Goal: Transaction & Acquisition: Purchase product/service

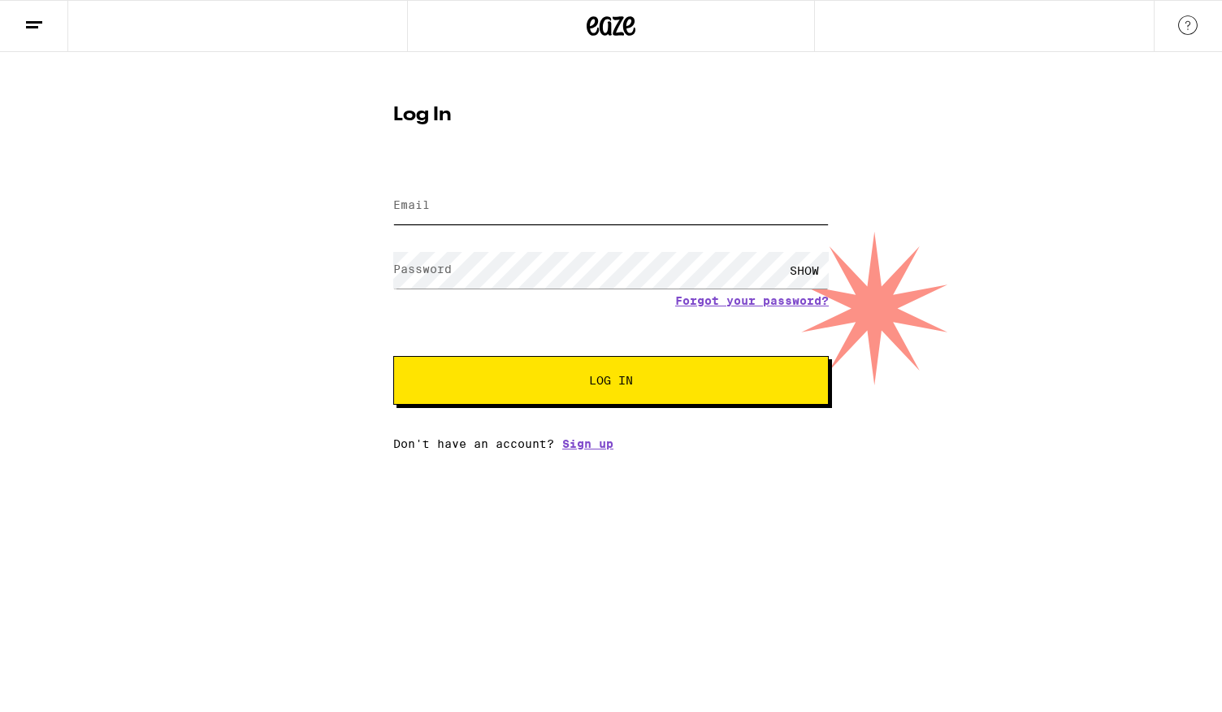
type input "[PERSON_NAME][EMAIL_ADDRESS][PERSON_NAME][DOMAIN_NAME]"
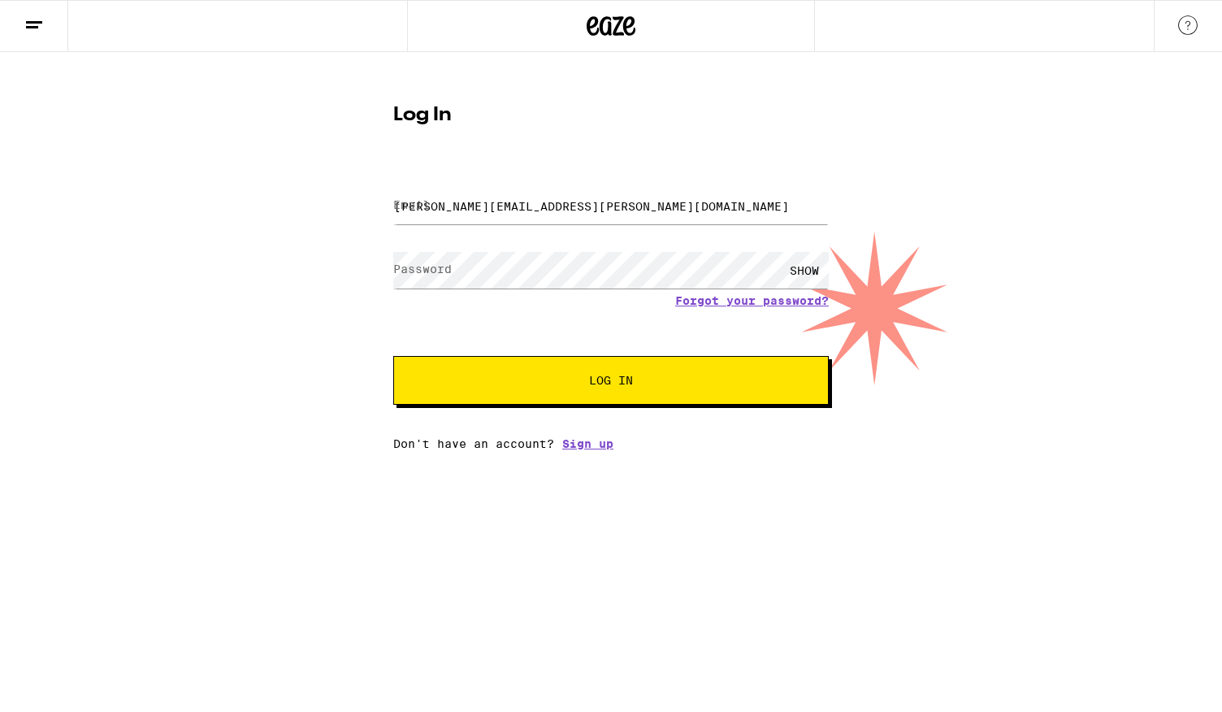
click at [611, 384] on span "Log In" at bounding box center [611, 380] width 44 height 11
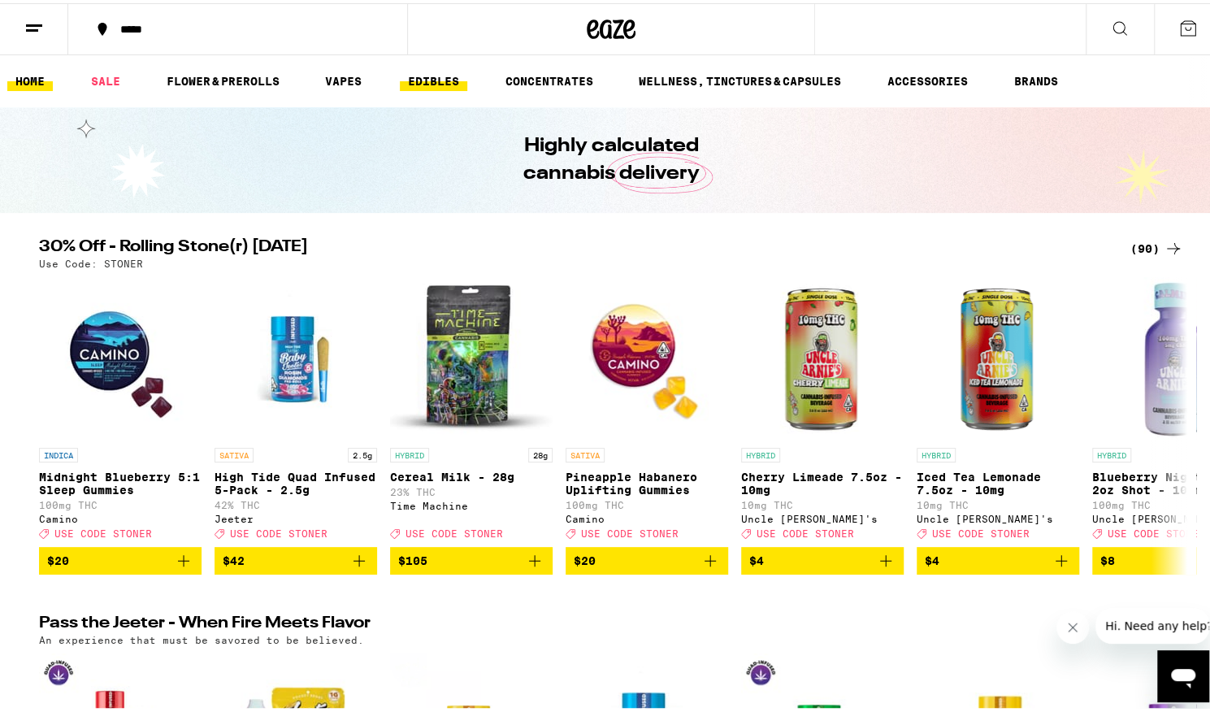
click at [441, 79] on link "EDIBLES" at bounding box center [433, 78] width 67 height 20
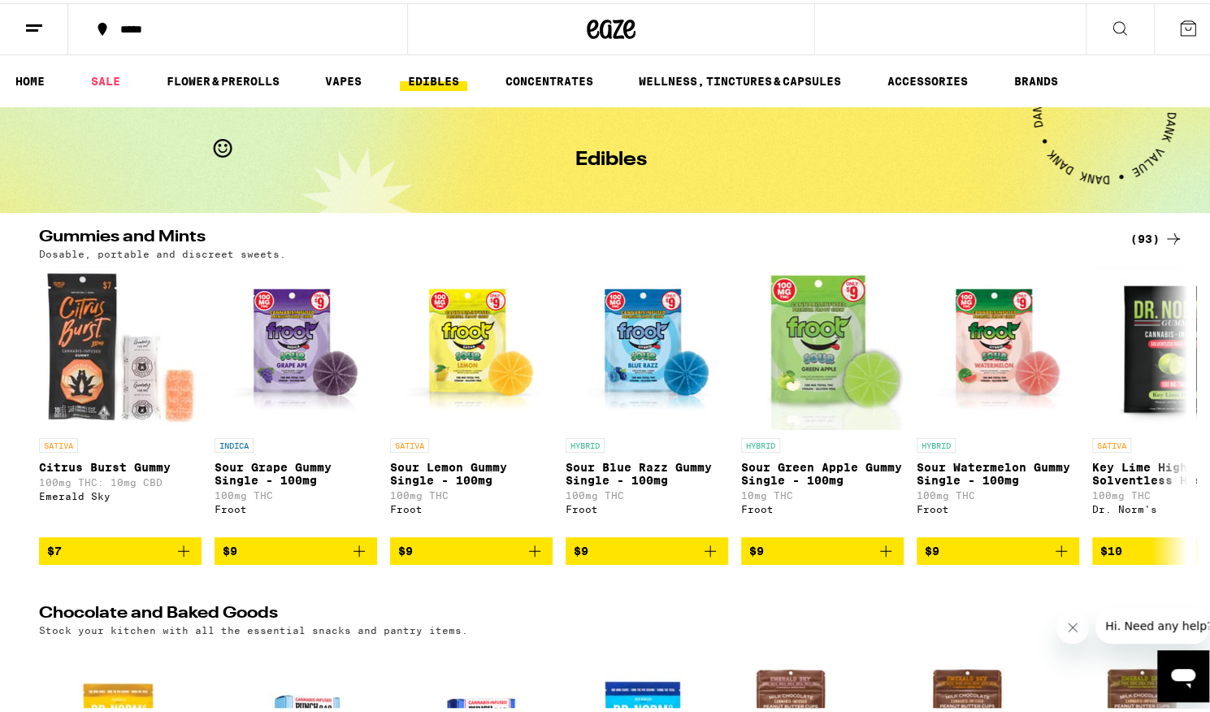
click at [1170, 233] on icon at bounding box center [1174, 236] width 20 height 20
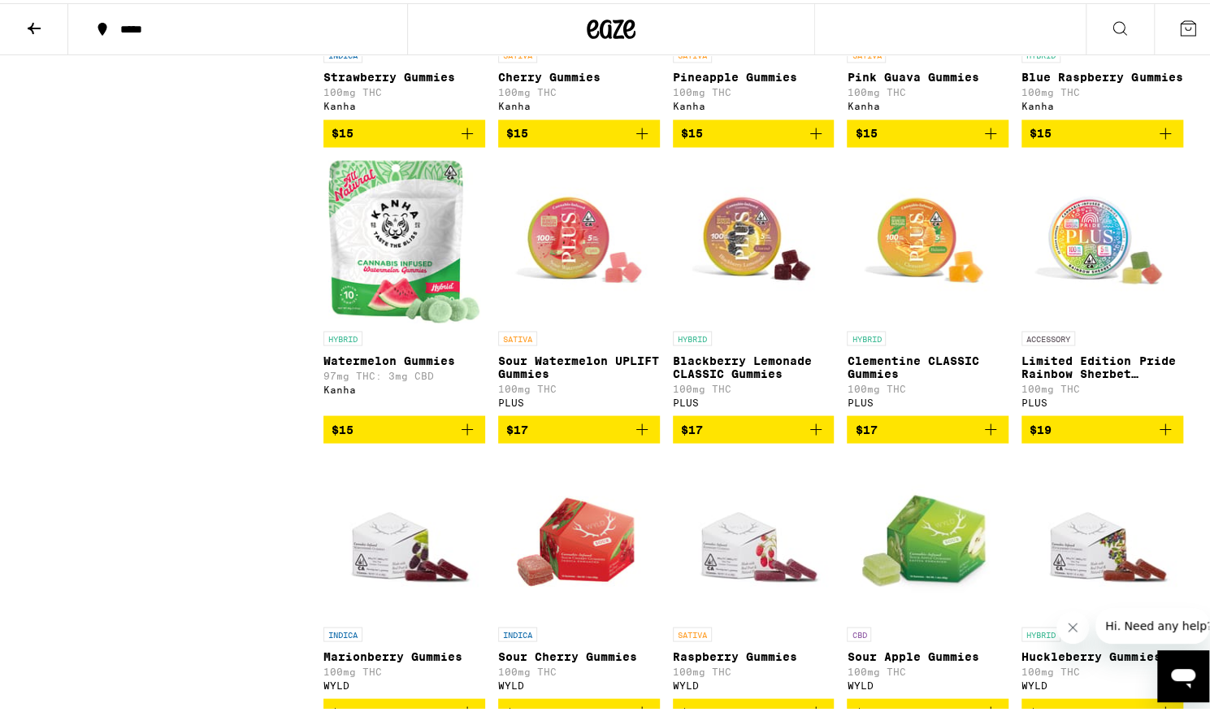
scroll to position [1559, 0]
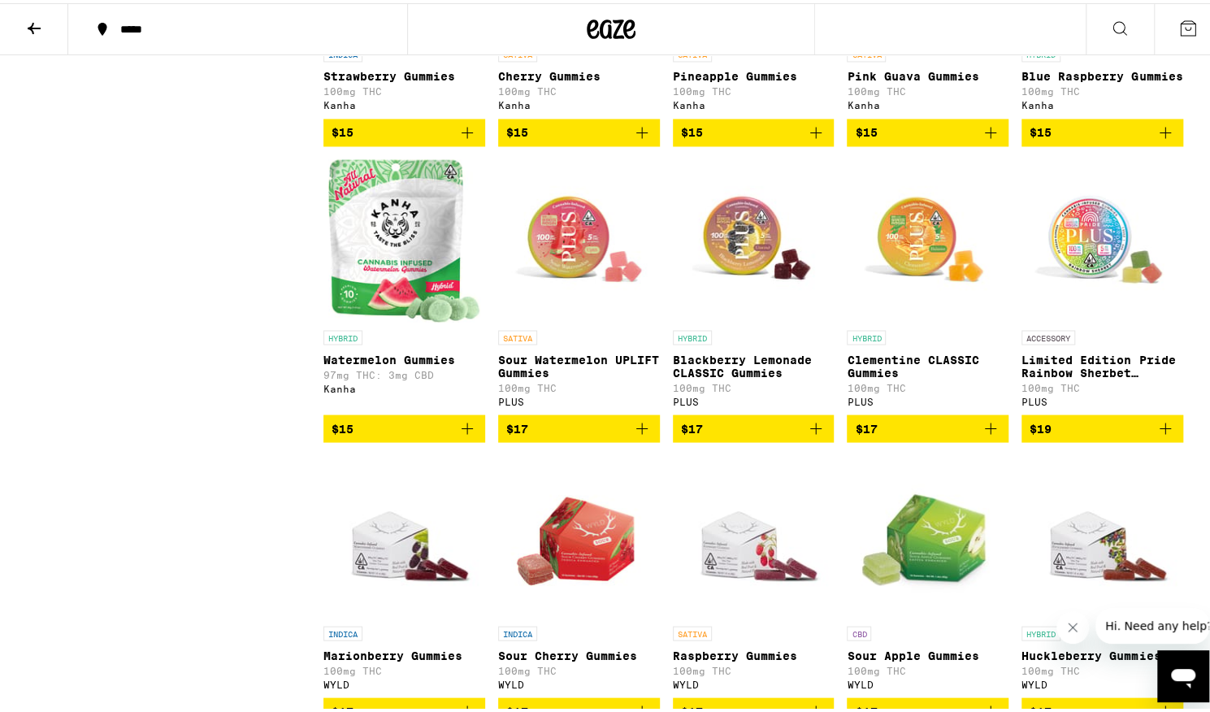
click at [603, 435] on span "$17" at bounding box center [578, 425] width 145 height 20
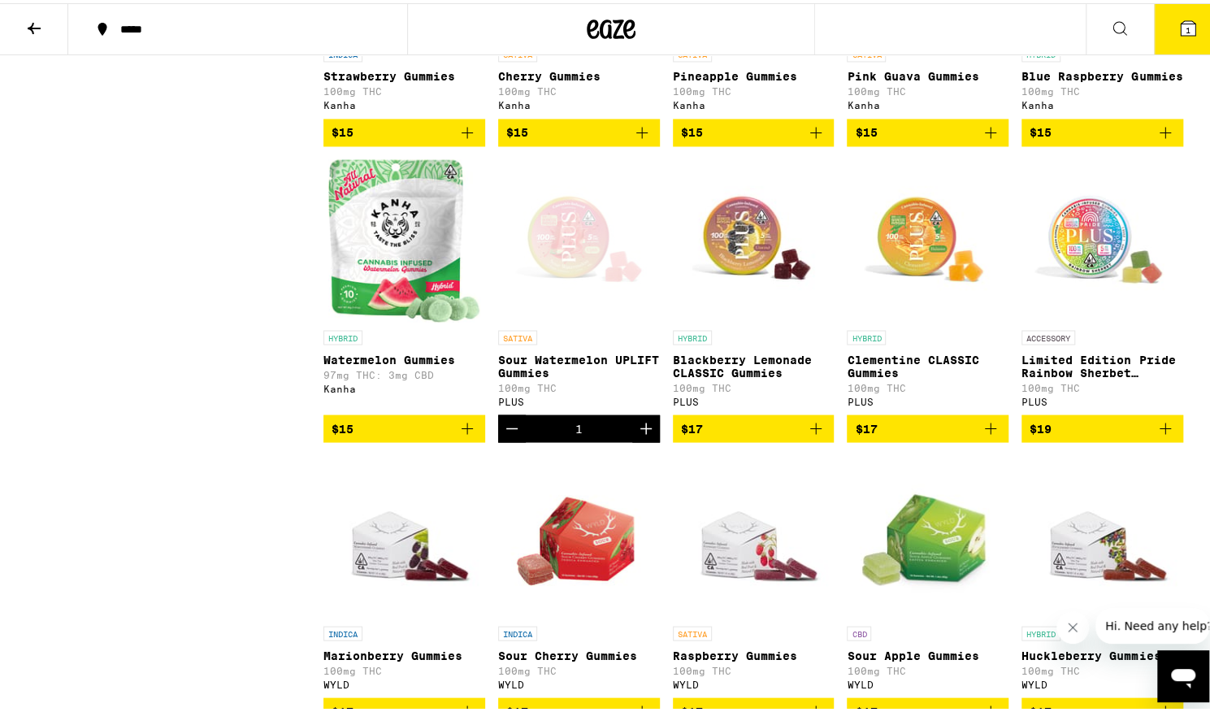
scroll to position [1611, 0]
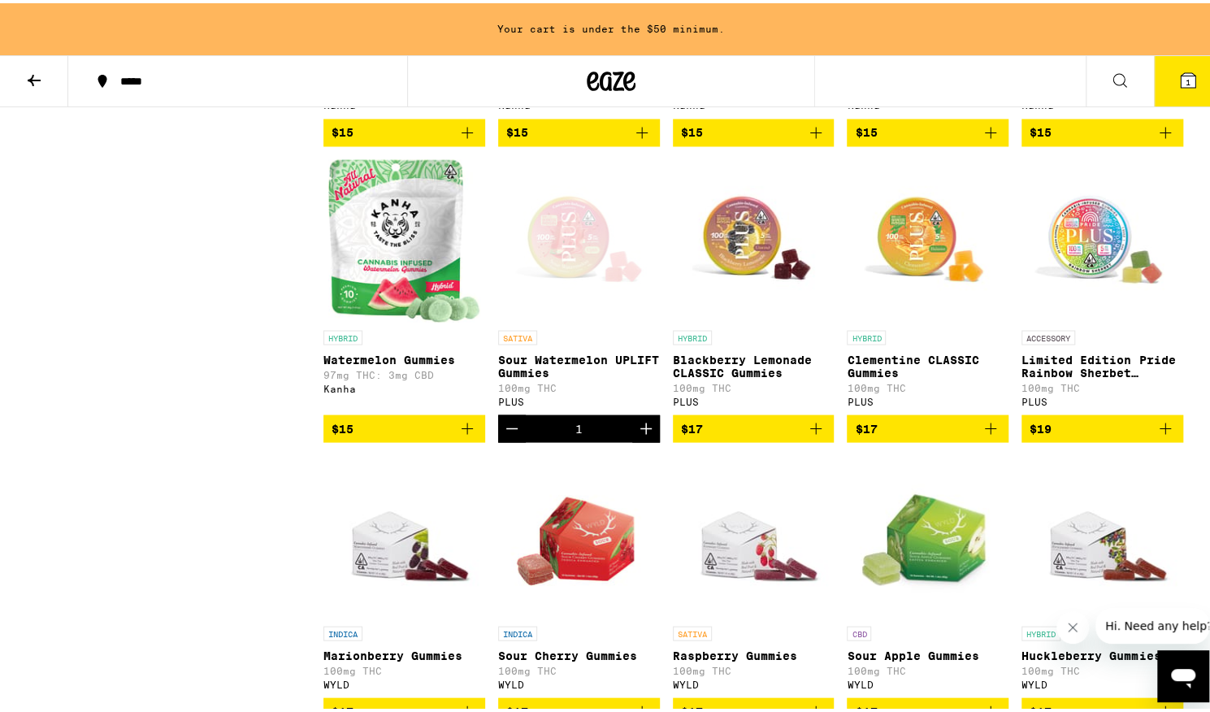
drag, startPoint x: 637, startPoint y: 496, endPoint x: 570, endPoint y: 503, distance: 67.8
click at [575, 431] on div "1" at bounding box center [578, 424] width 7 height 13
click at [641, 435] on icon "Increment" at bounding box center [646, 425] width 20 height 20
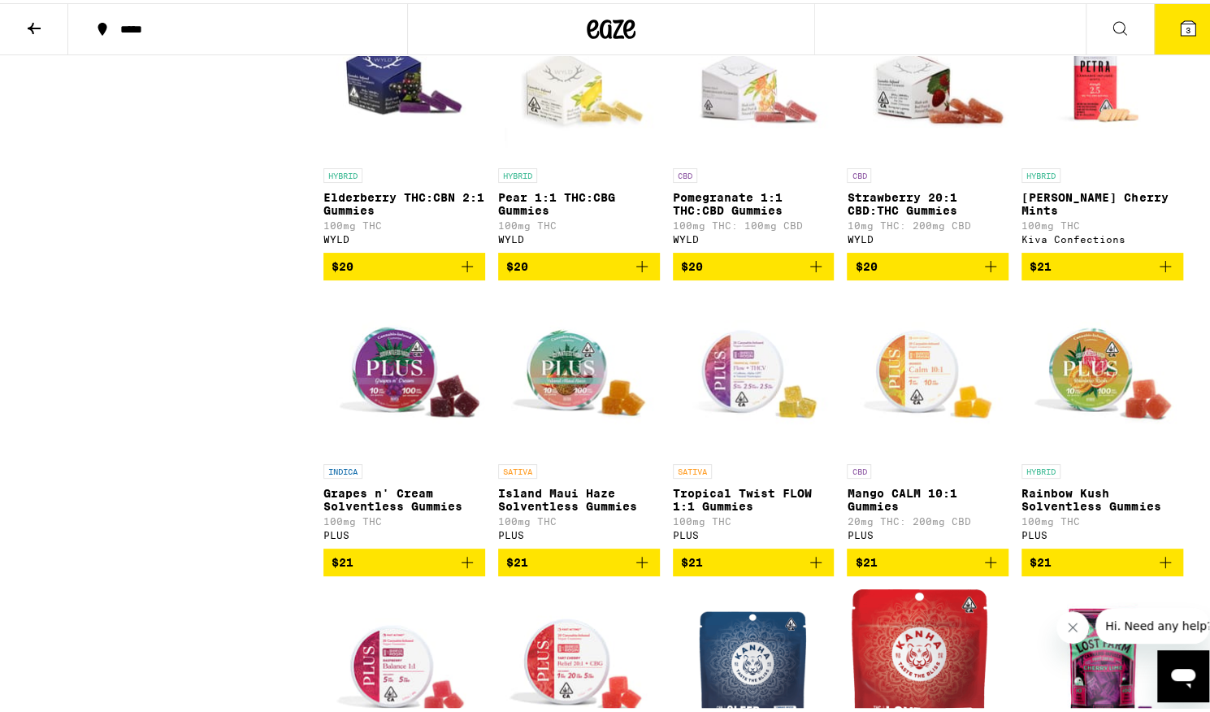
scroll to position [4135, 0]
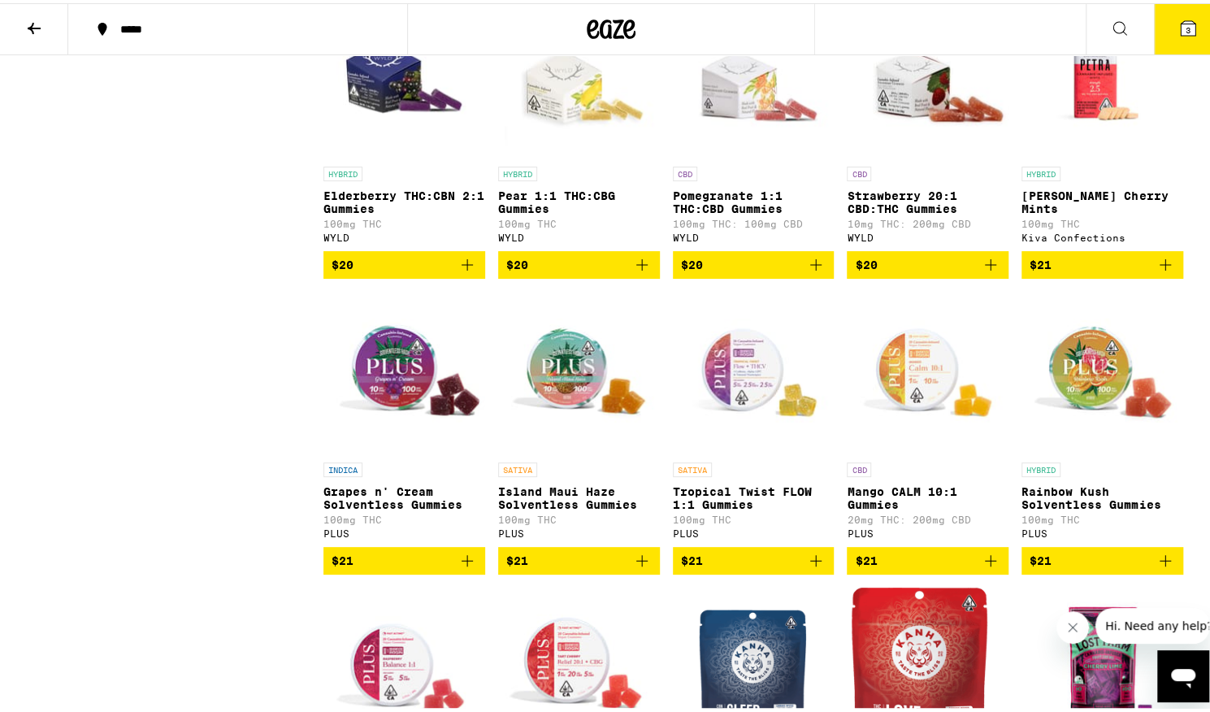
click at [1084, 155] on img "Open page for Petra Tart Cherry Mints from Kiva Confections" at bounding box center [1102, 74] width 162 height 163
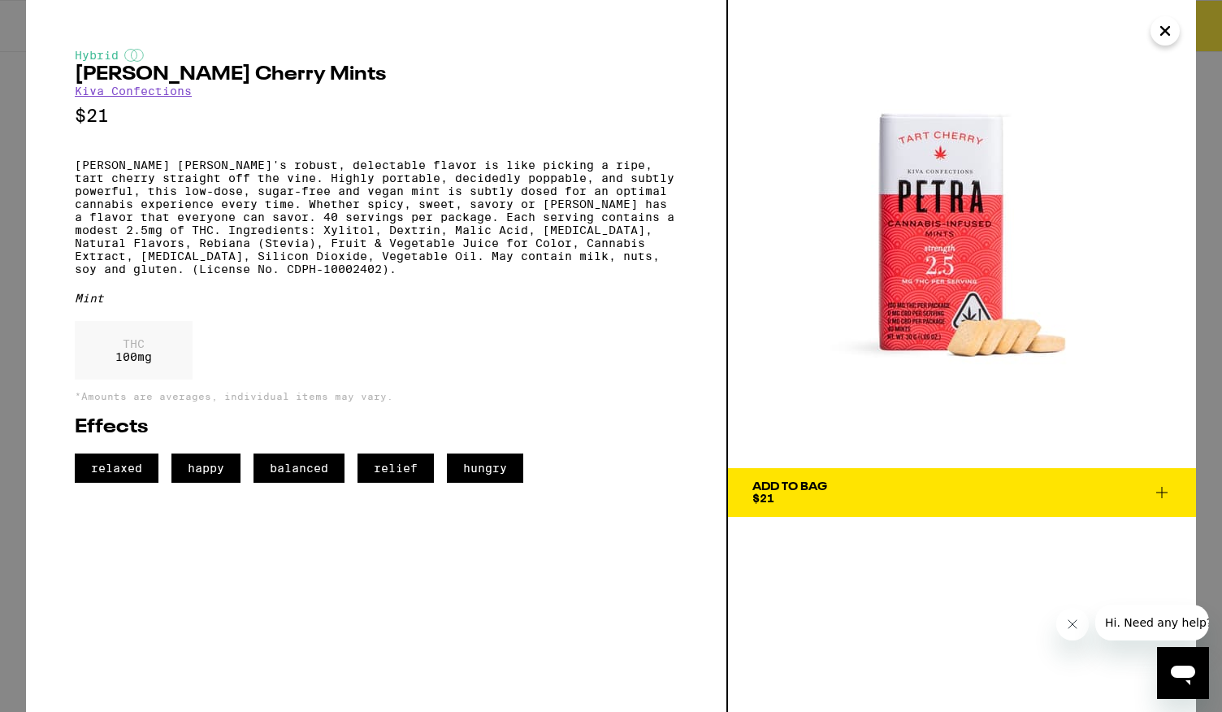
click at [1160, 40] on icon "Close" at bounding box center [1165, 31] width 20 height 24
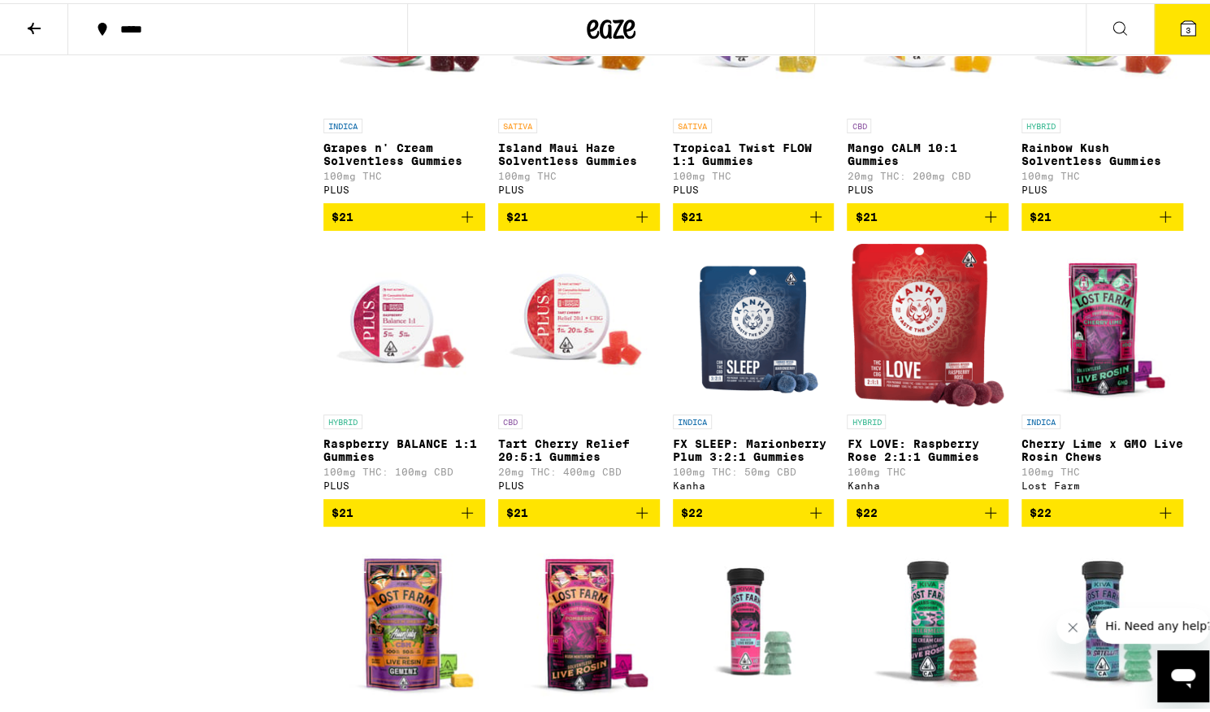
scroll to position [4480, 0]
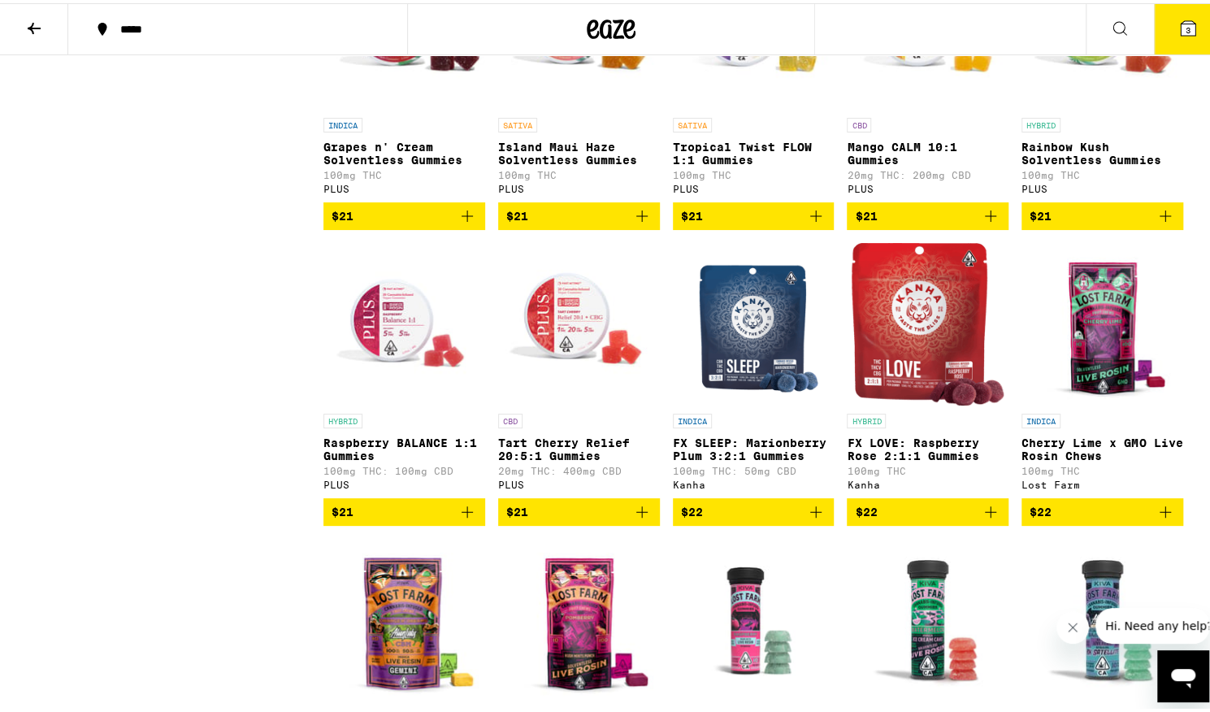
click at [558, 106] on img "Open page for Island Maui Haze Solventless Gummies from PLUS" at bounding box center [579, 25] width 162 height 163
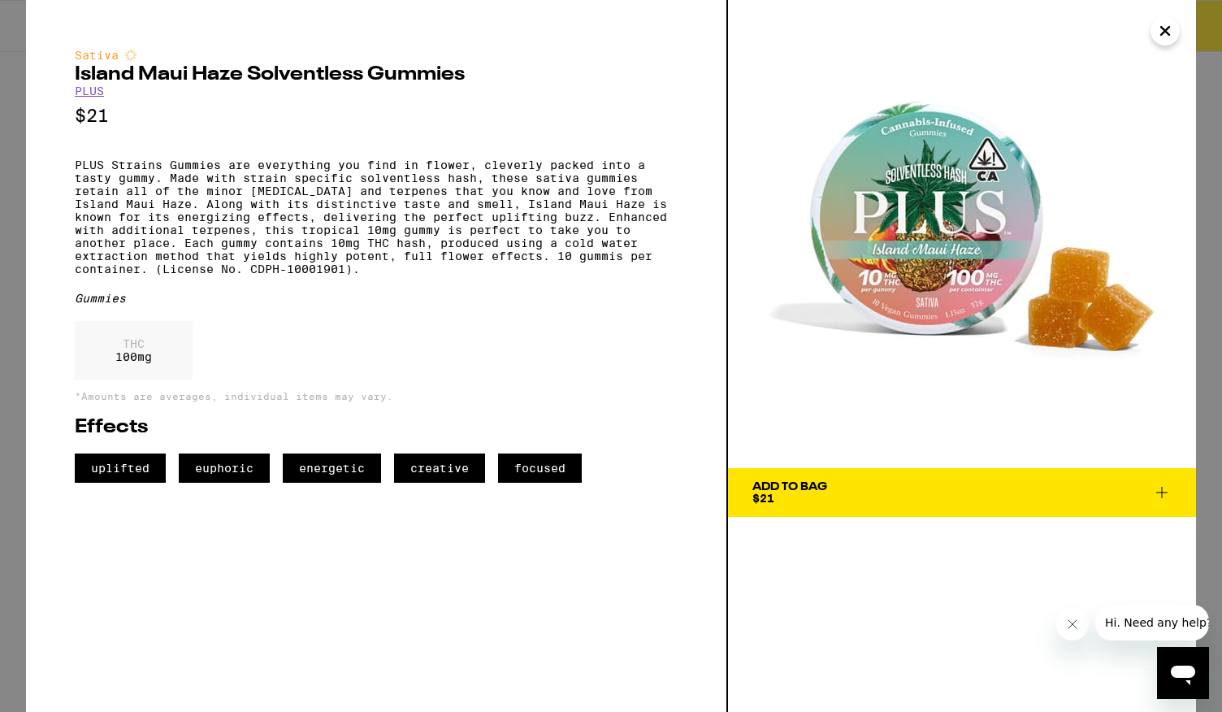
click at [1162, 486] on icon at bounding box center [1162, 493] width 20 height 20
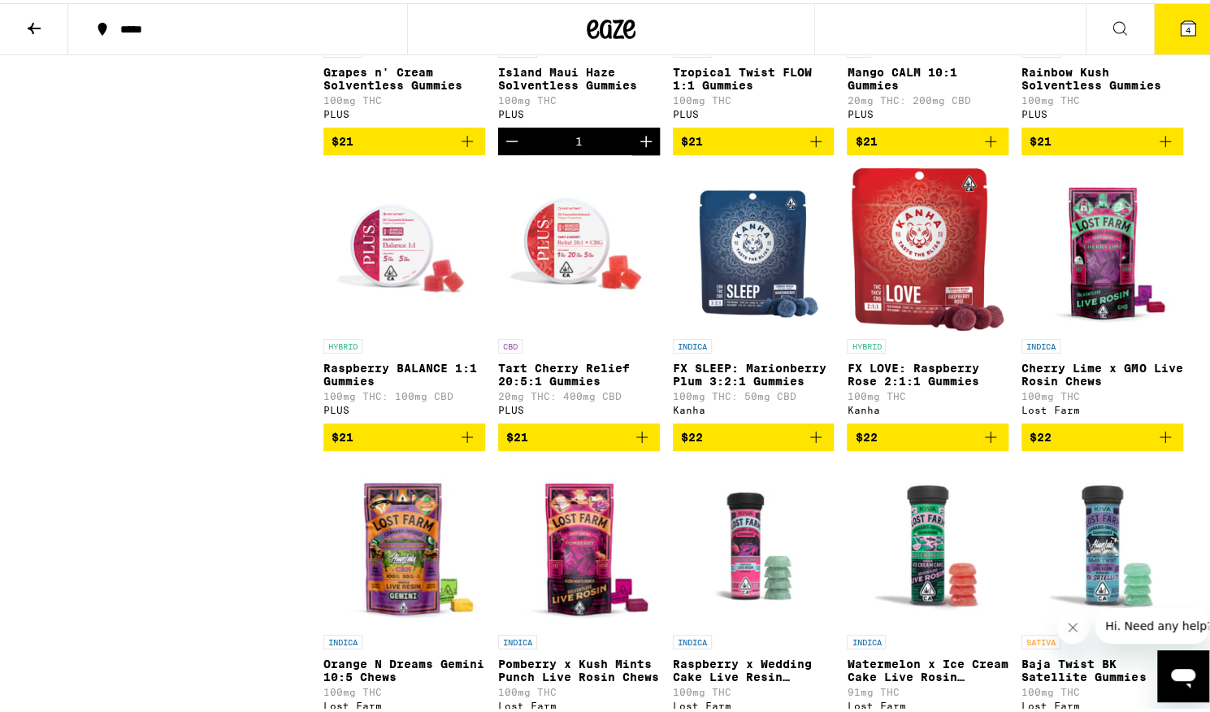
scroll to position [4553, 0]
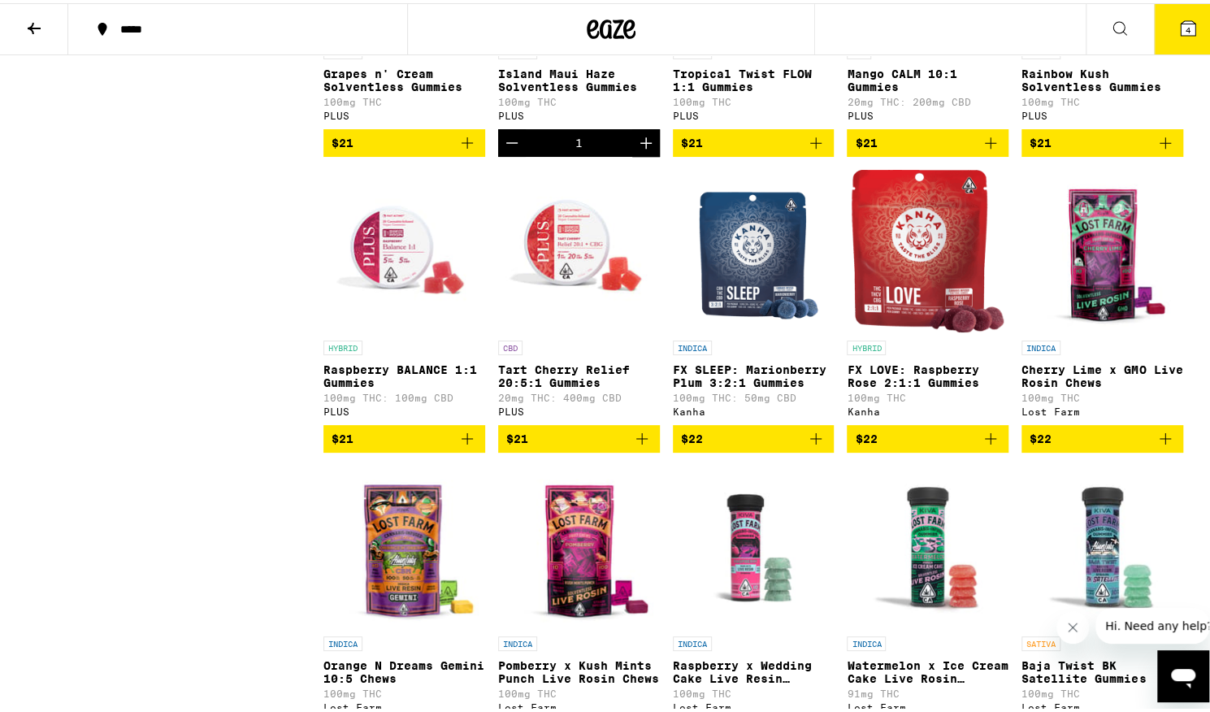
click at [1158, 150] on icon "Add to bag" at bounding box center [1165, 140] width 20 height 20
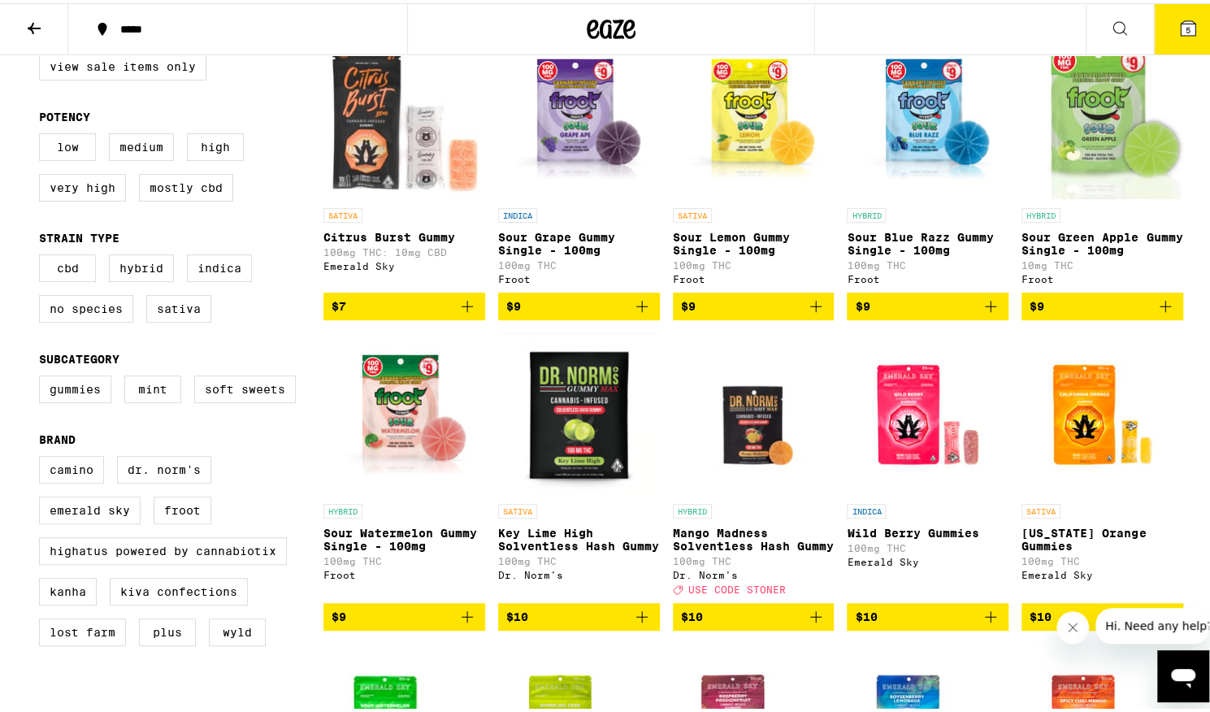
scroll to position [0, 0]
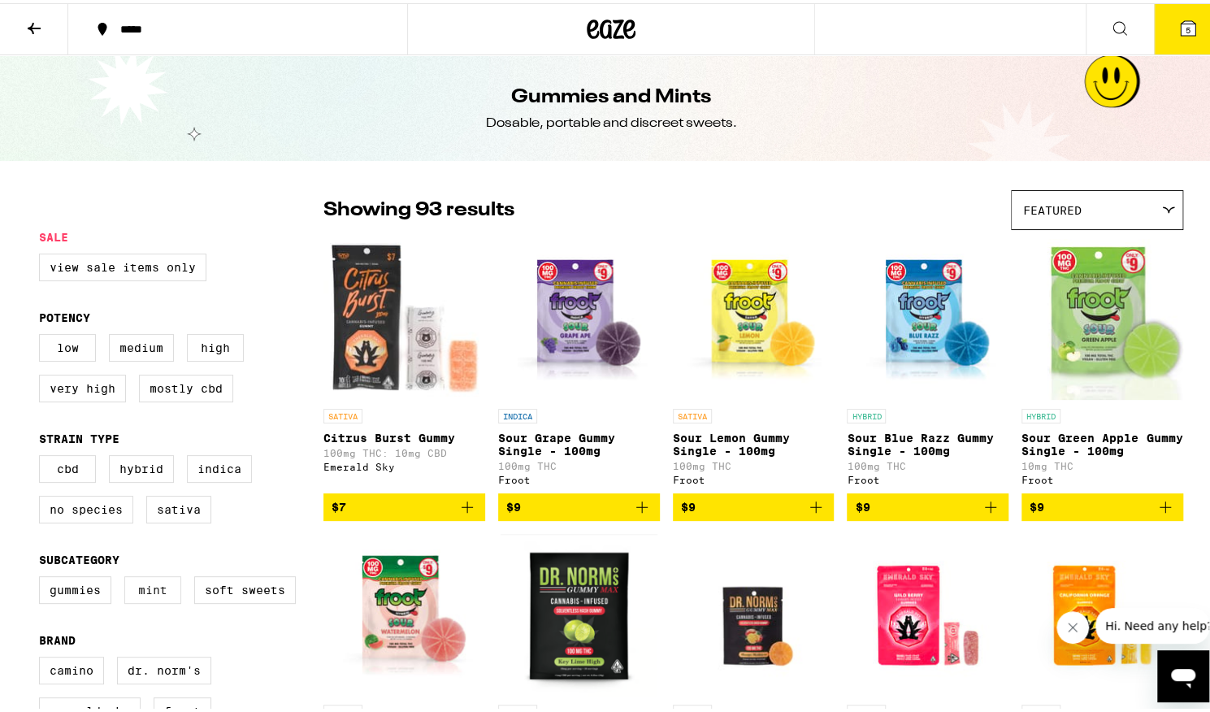
click at [154, 599] on label "Mint" at bounding box center [152, 587] width 57 height 28
click at [43, 576] on input "Mint" at bounding box center [42, 575] width 1 height 1
checkbox input "true"
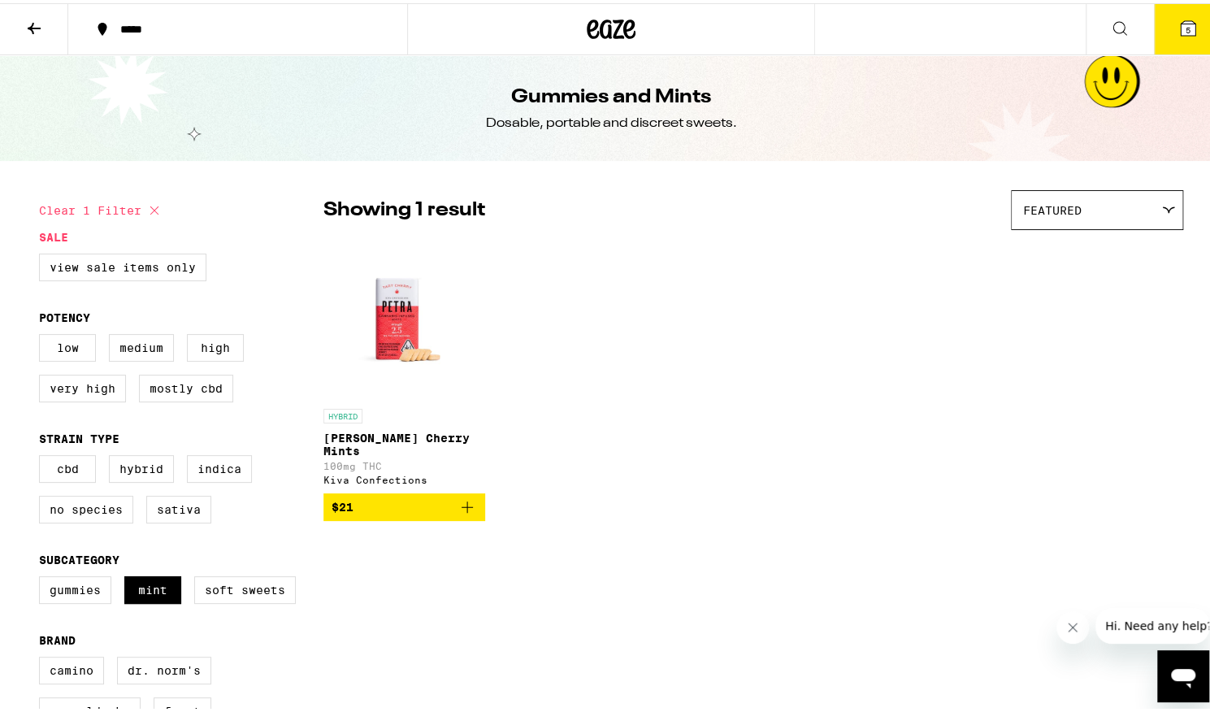
click at [398, 298] on img "Open page for Petra Tart Cherry Mints from Kiva Confections" at bounding box center [404, 316] width 162 height 163
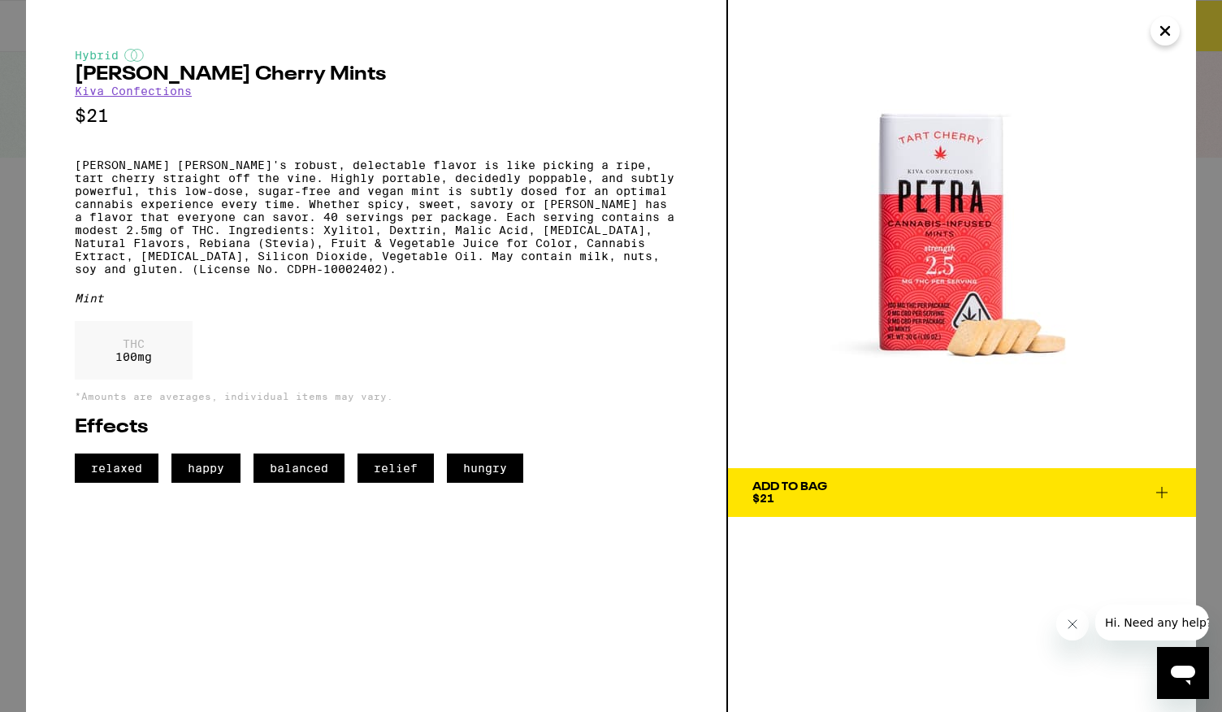
click at [1168, 30] on icon "Close" at bounding box center [1165, 31] width 20 height 24
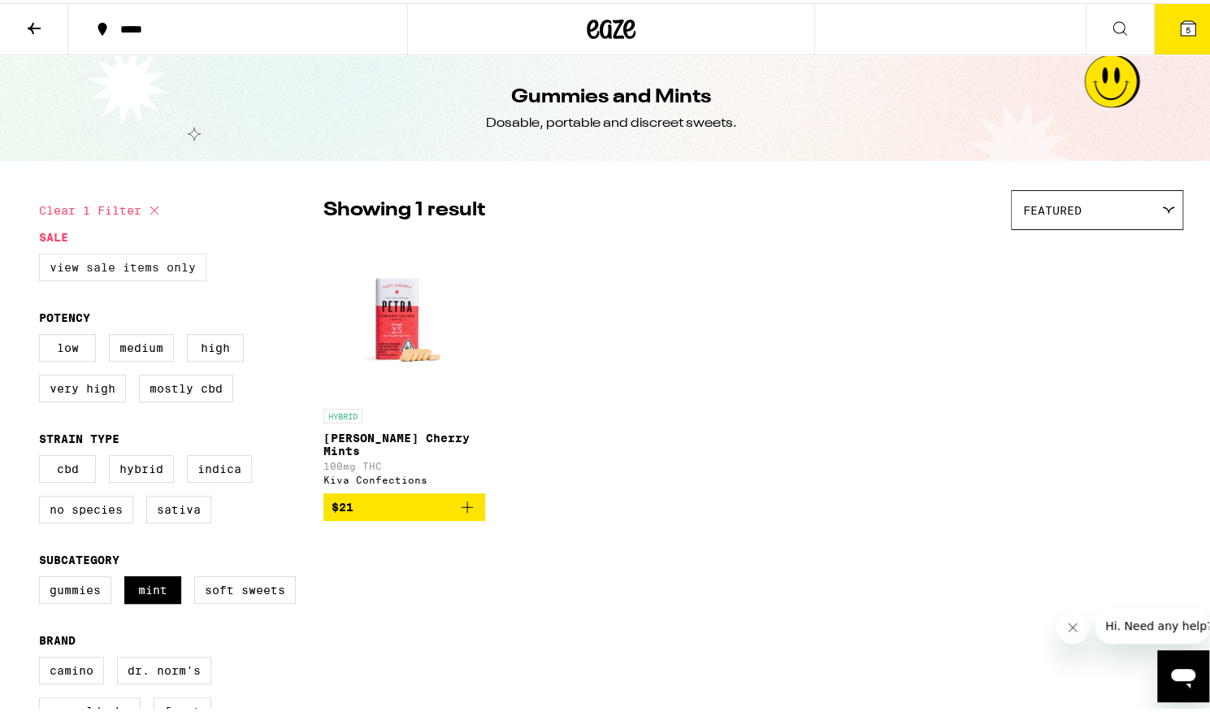
click at [134, 266] on label "View Sale Items Only" at bounding box center [122, 264] width 167 height 28
click at [43, 254] on input "View Sale Items Only" at bounding box center [42, 253] width 1 height 1
checkbox input "true"
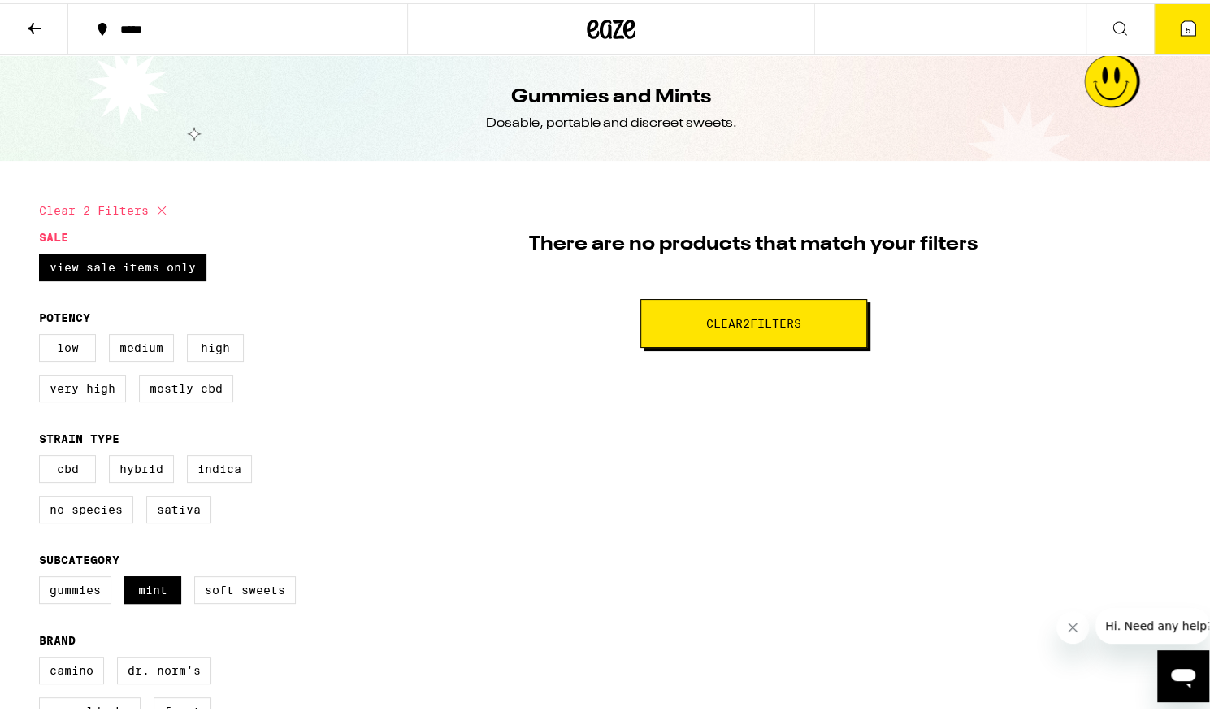
click at [32, 27] on icon at bounding box center [34, 25] width 13 height 11
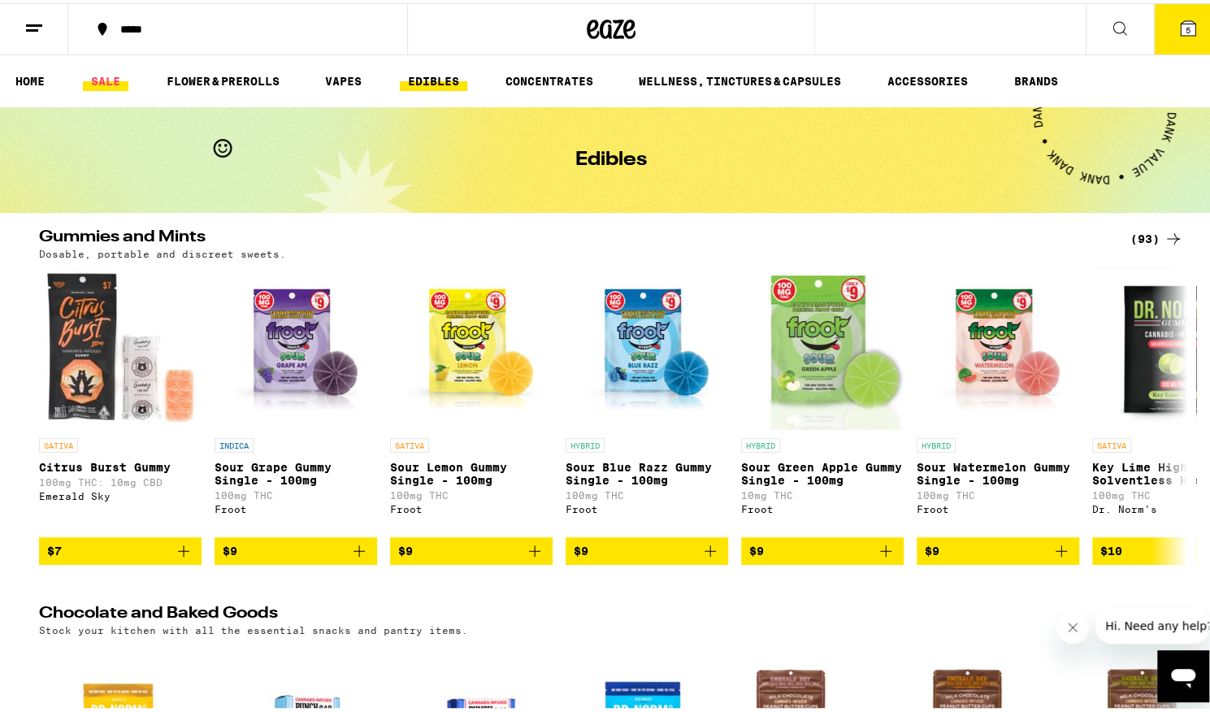
click at [98, 76] on link "SALE" at bounding box center [106, 78] width 46 height 20
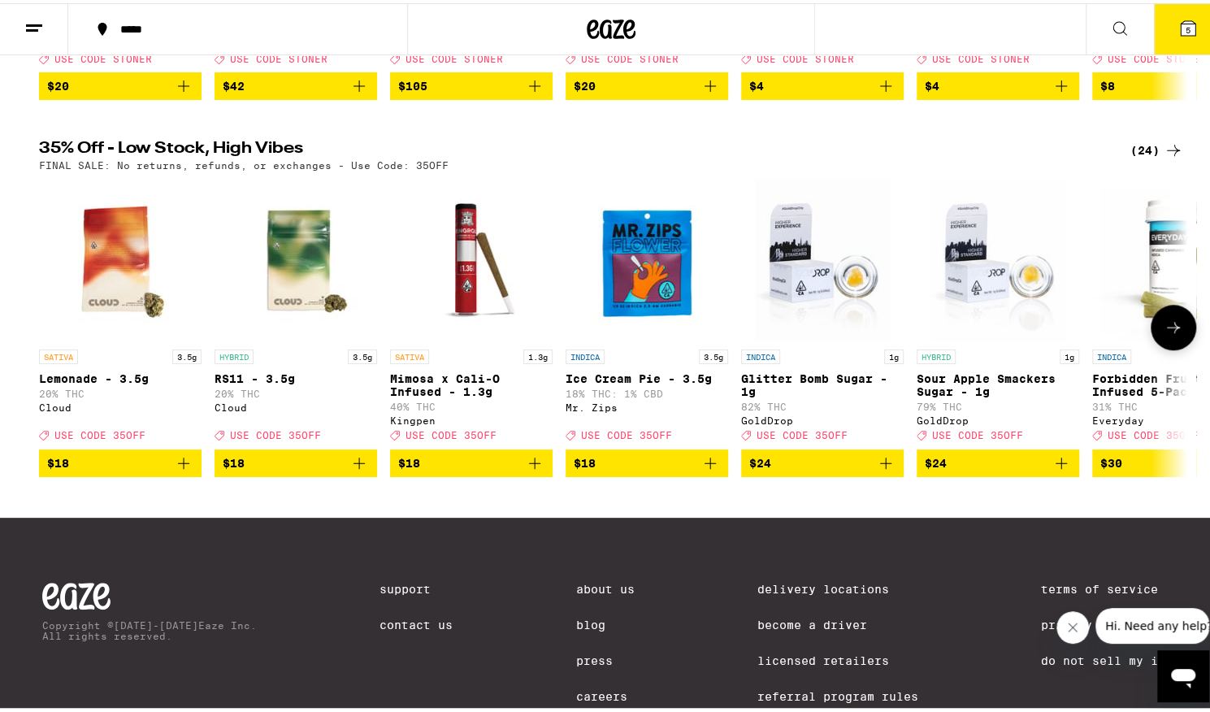
scroll to position [464, 0]
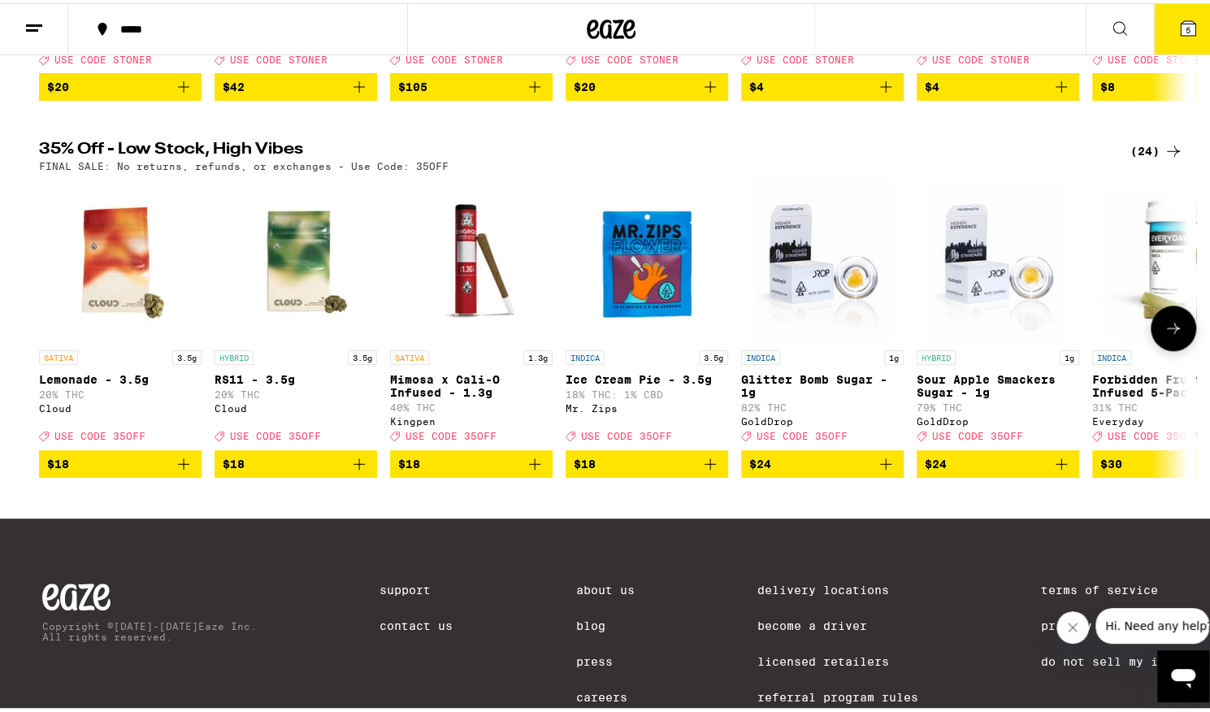
click at [1168, 335] on icon at bounding box center [1174, 325] width 20 height 20
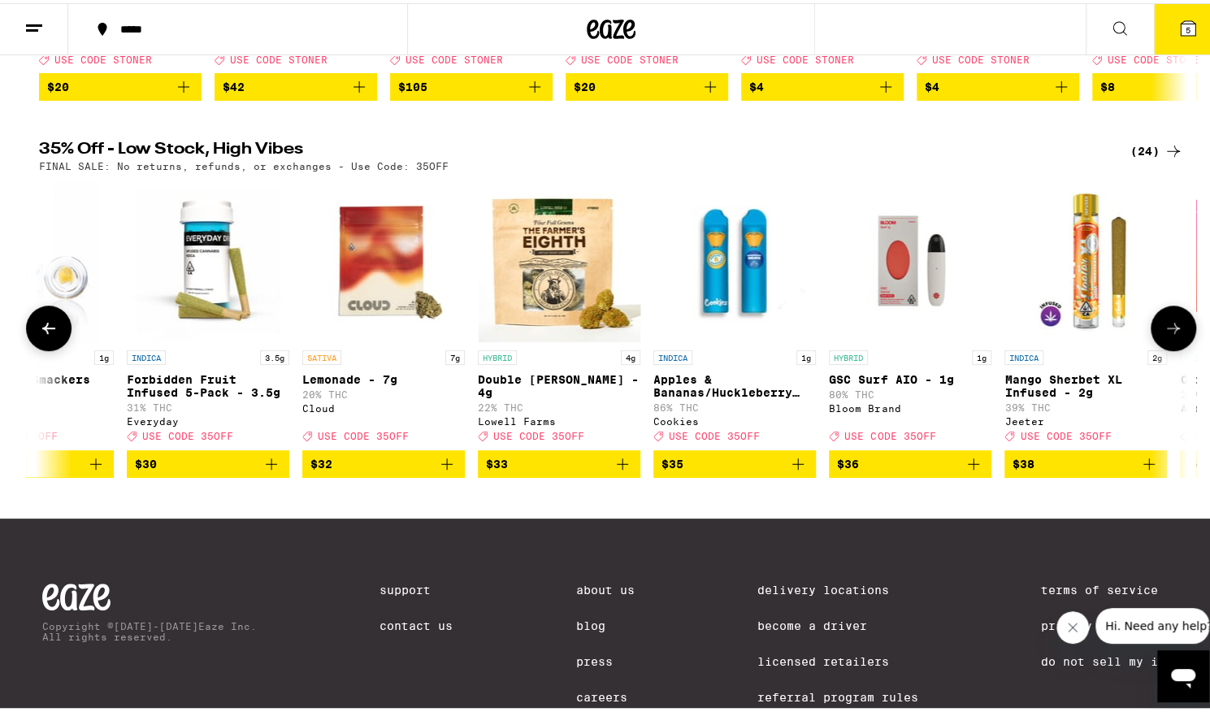
scroll to position [0, 967]
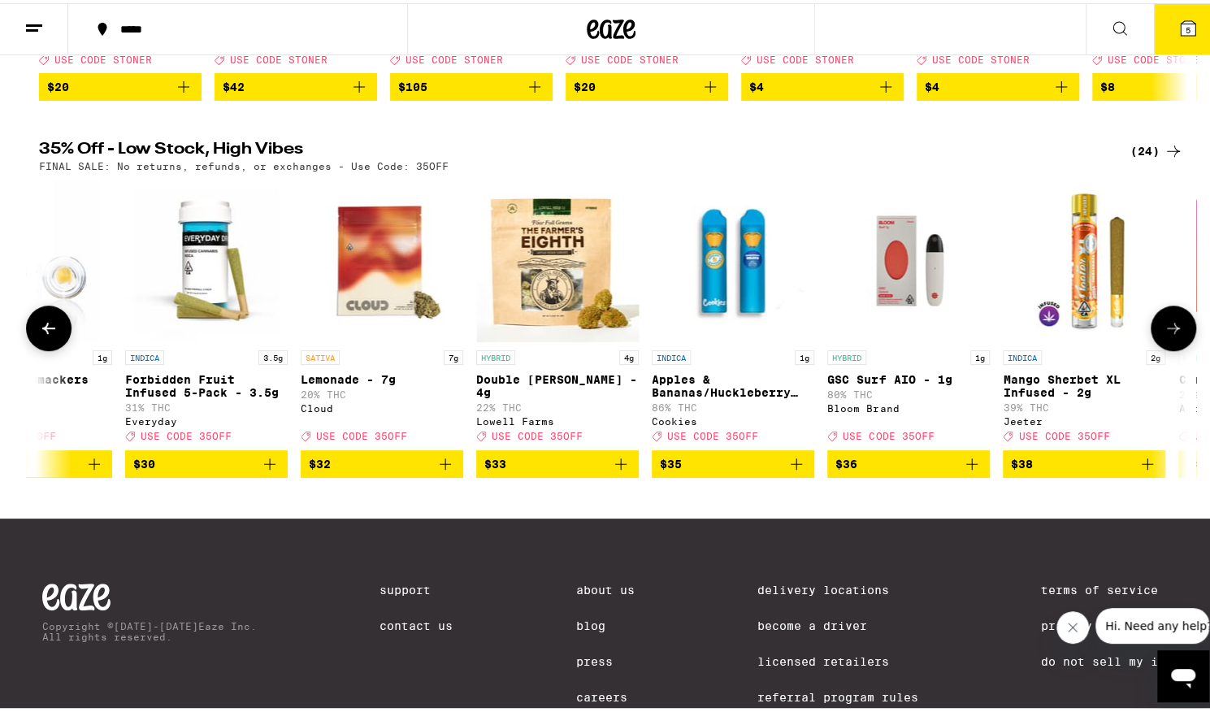
click at [1168, 335] on icon at bounding box center [1174, 325] width 20 height 20
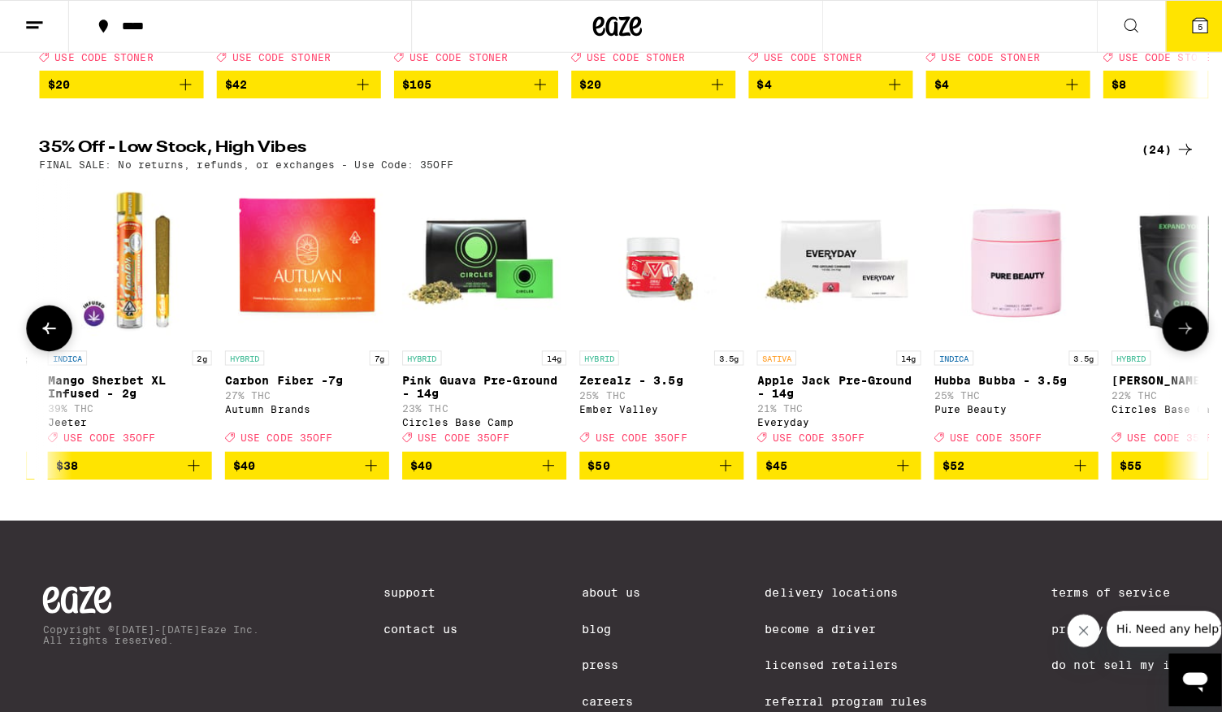
scroll to position [0, 1934]
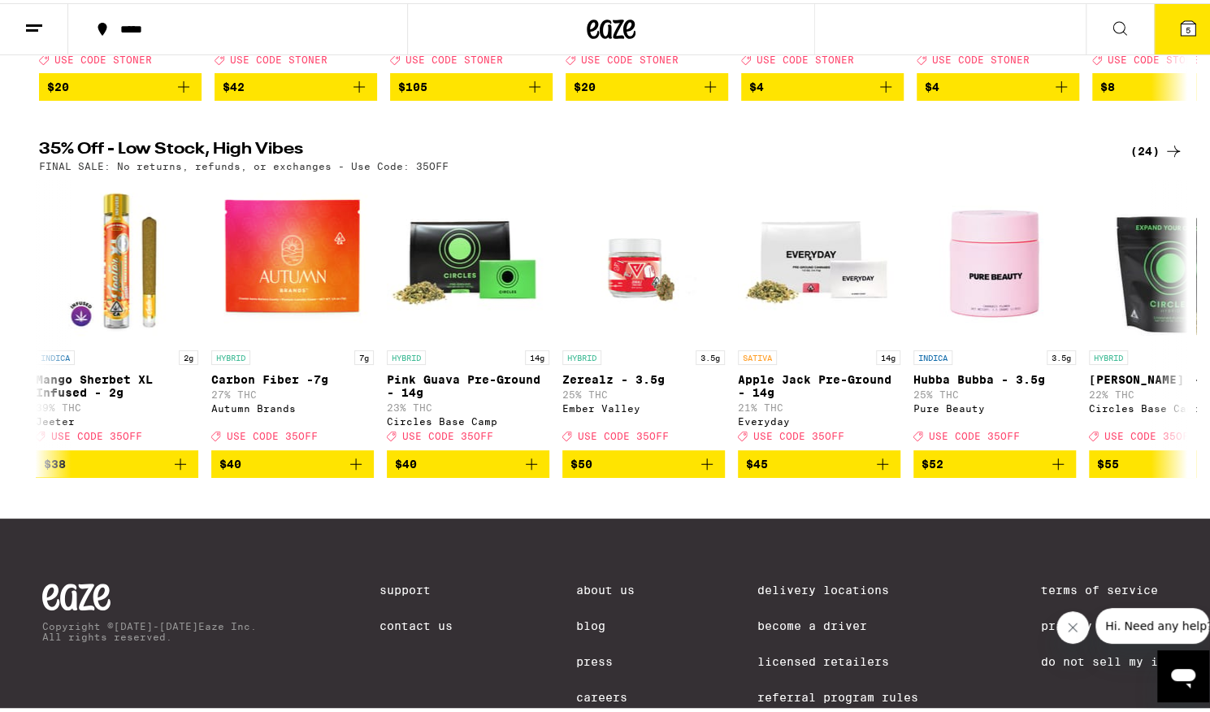
click at [1186, 23] on span "5" at bounding box center [1188, 27] width 5 height 10
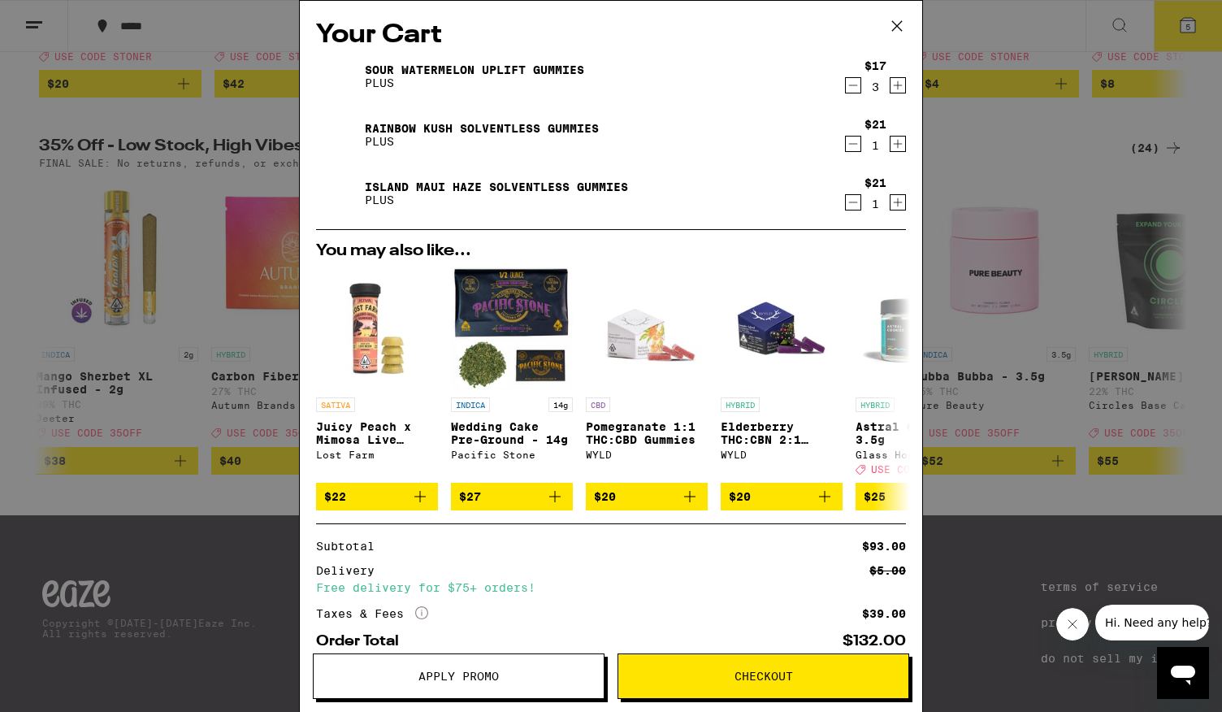
click at [777, 674] on span "Checkout" at bounding box center [764, 675] width 59 height 11
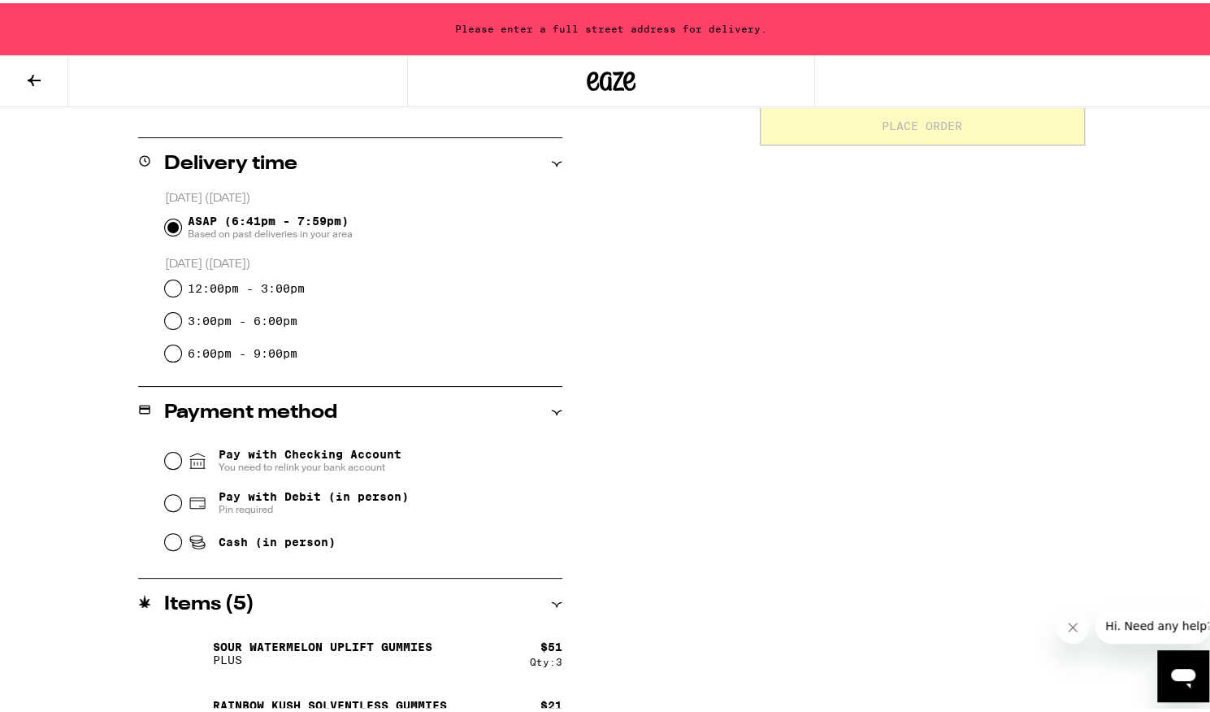
scroll to position [372, 0]
drag, startPoint x: 171, startPoint y: 503, endPoint x: 788, endPoint y: 474, distance: 618.2
click at [788, 474] on div "Subtotal $93.00 Delivery $5.00 Free delivery for $75+ orders! Taxes & Fees More…" at bounding box center [922, 339] width 325 height 926
click at [168, 505] on input "Pay with Debit (in person) Pin required" at bounding box center [173, 499] width 16 height 16
radio input "true"
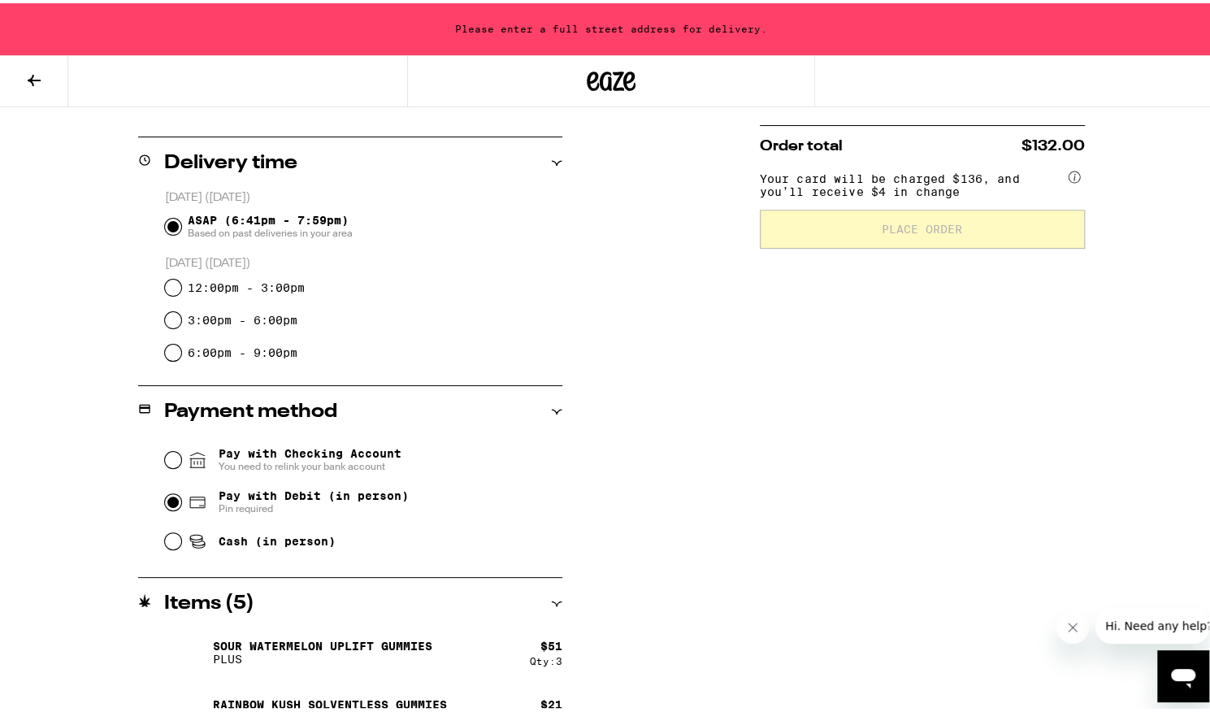
scroll to position [462, 0]
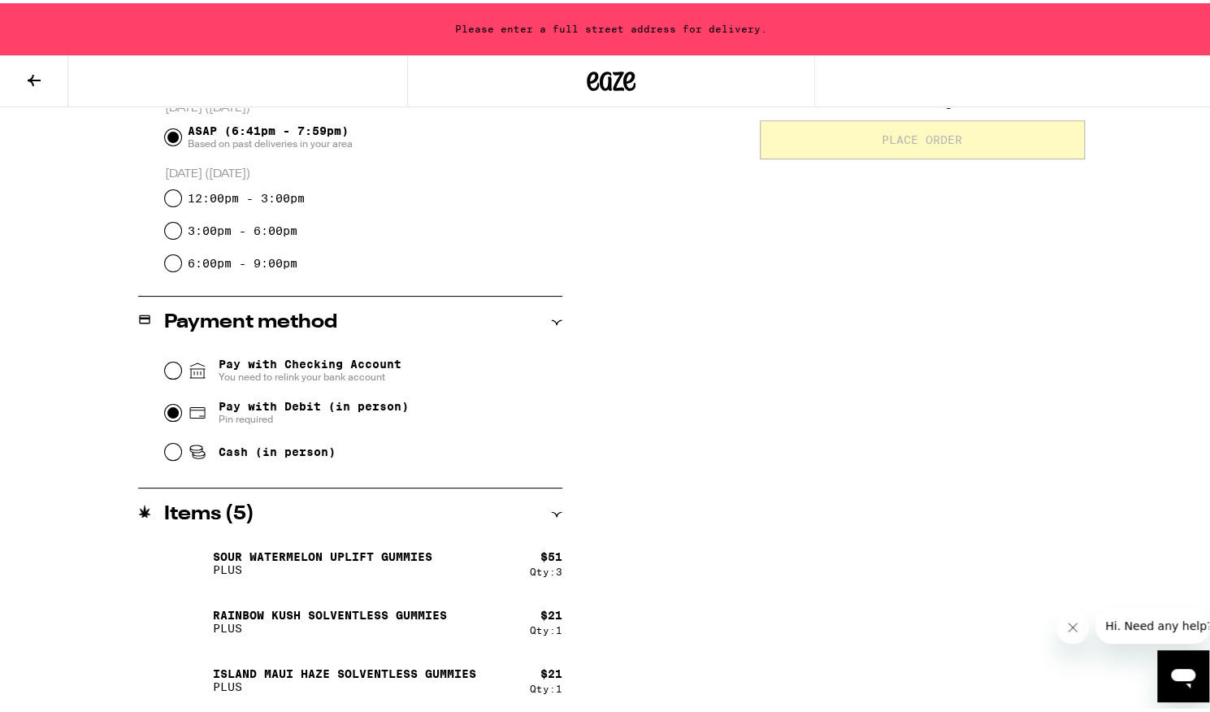
click at [674, 553] on div "**********" at bounding box center [611, 250] width 1170 height 926
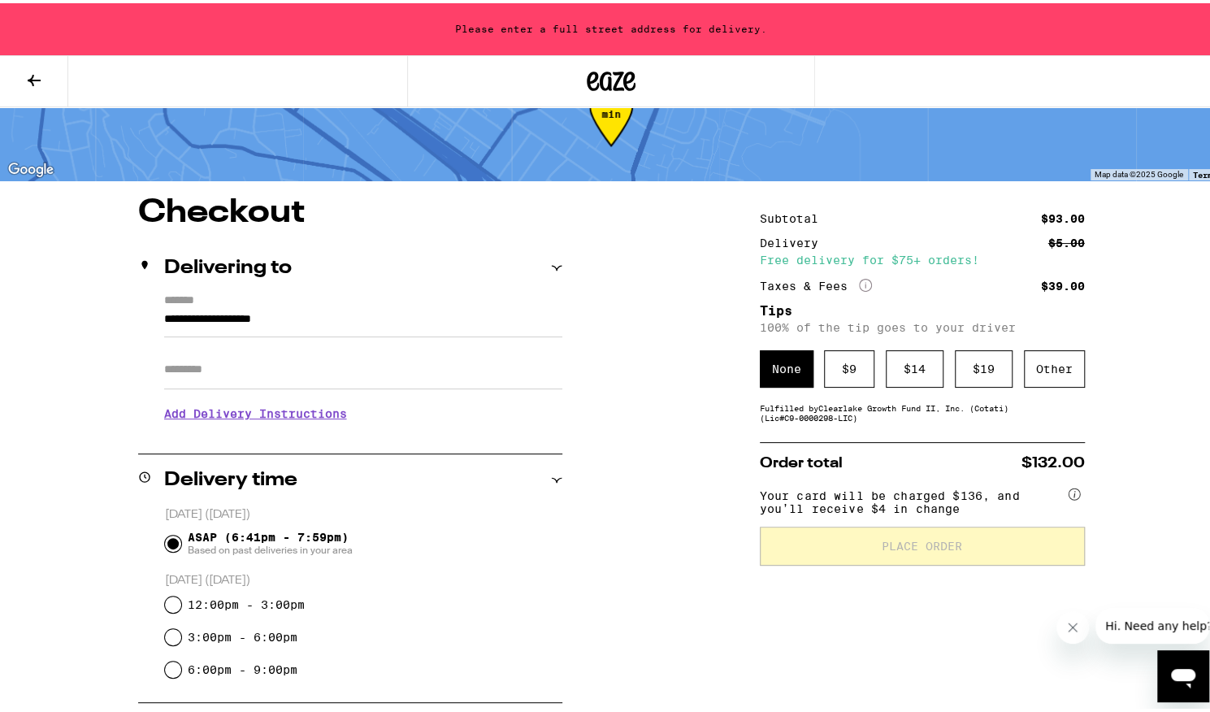
scroll to position [50, 0]
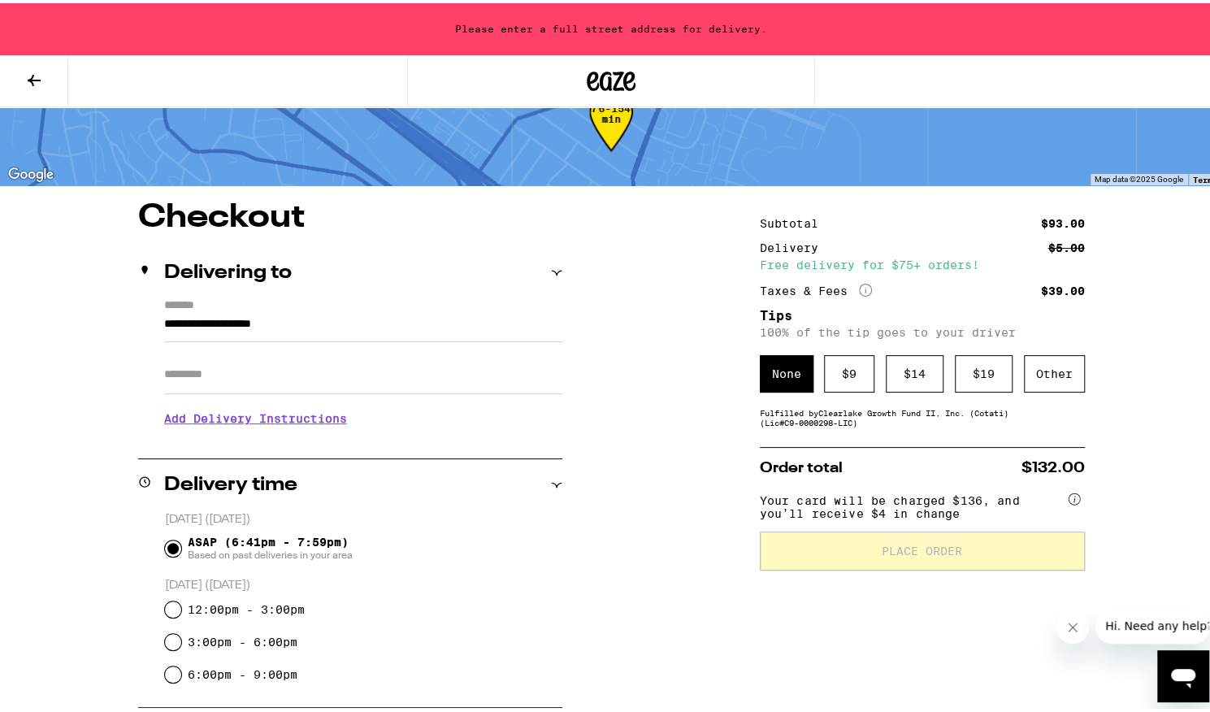
click at [262, 317] on input "**********" at bounding box center [363, 325] width 398 height 28
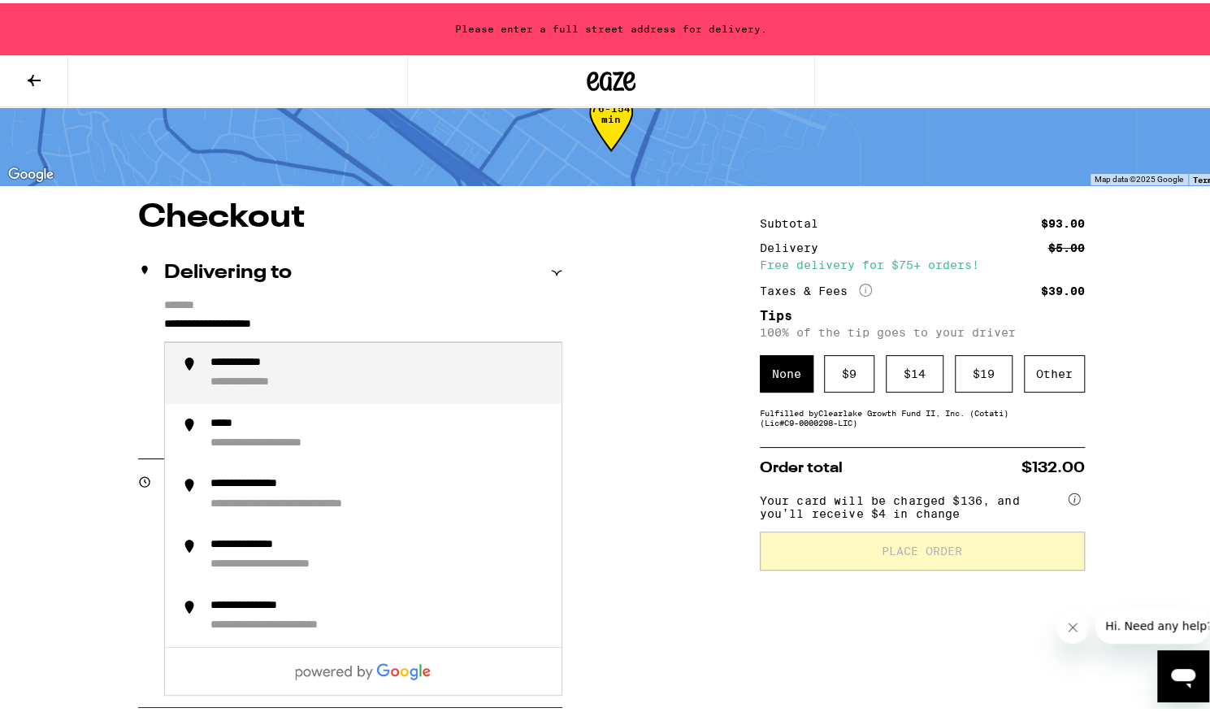
click at [221, 323] on input "**********" at bounding box center [363, 325] width 398 height 28
drag, startPoint x: 323, startPoint y: 326, endPoint x: 128, endPoint y: 310, distance: 194.9
click at [128, 310] on div "**********" at bounding box center [611, 661] width 1170 height 926
click at [286, 367] on div "**********" at bounding box center [276, 360] width 132 height 15
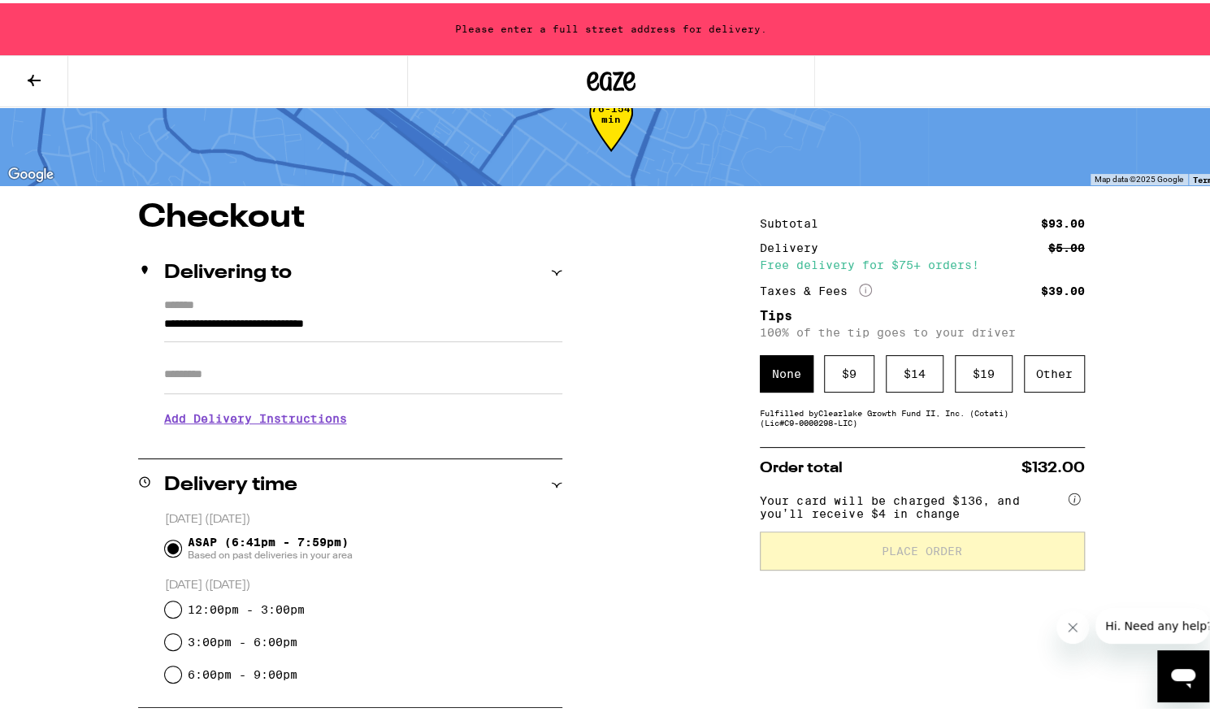
type input "**********"
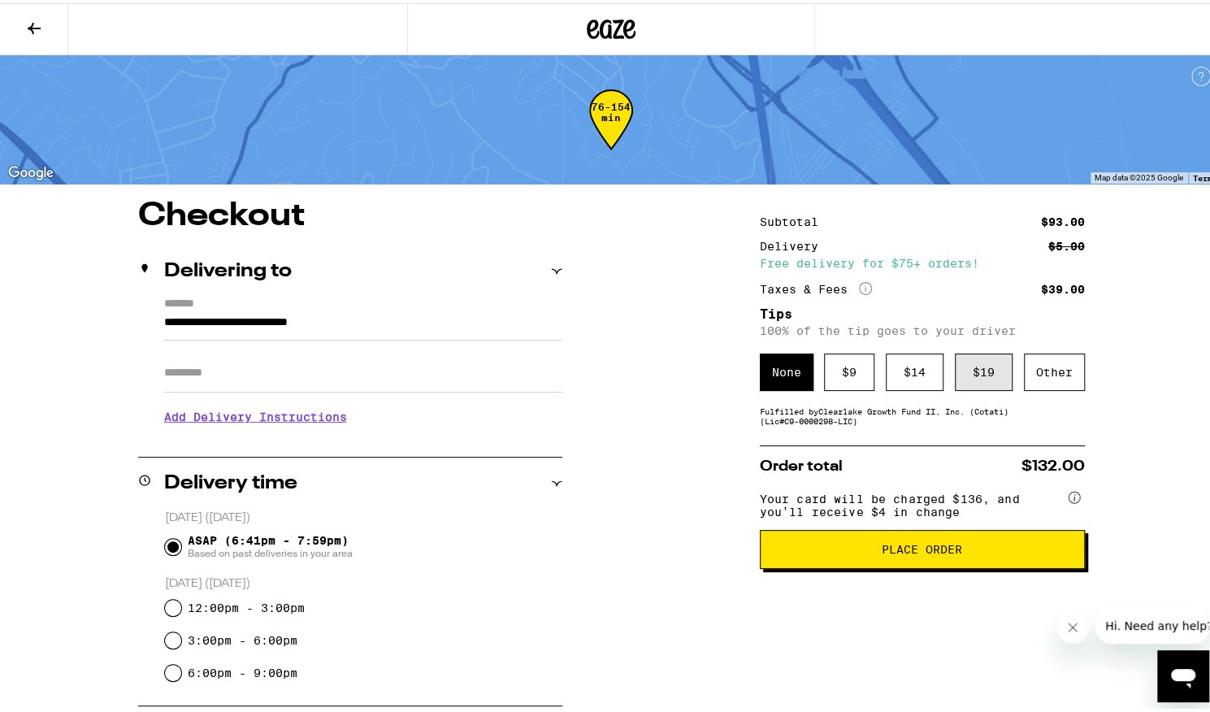
click at [983, 373] on div "$ 19" at bounding box center [984, 368] width 58 height 37
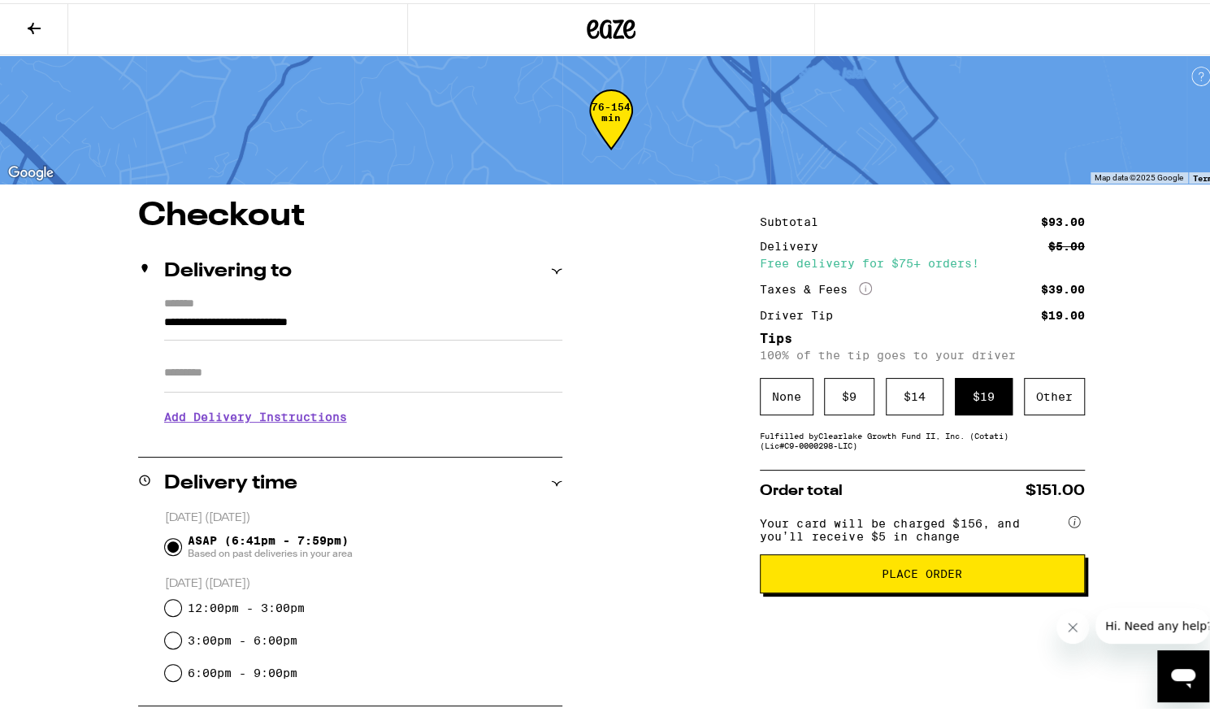
click at [921, 576] on span "Place Order" at bounding box center [922, 570] width 80 height 11
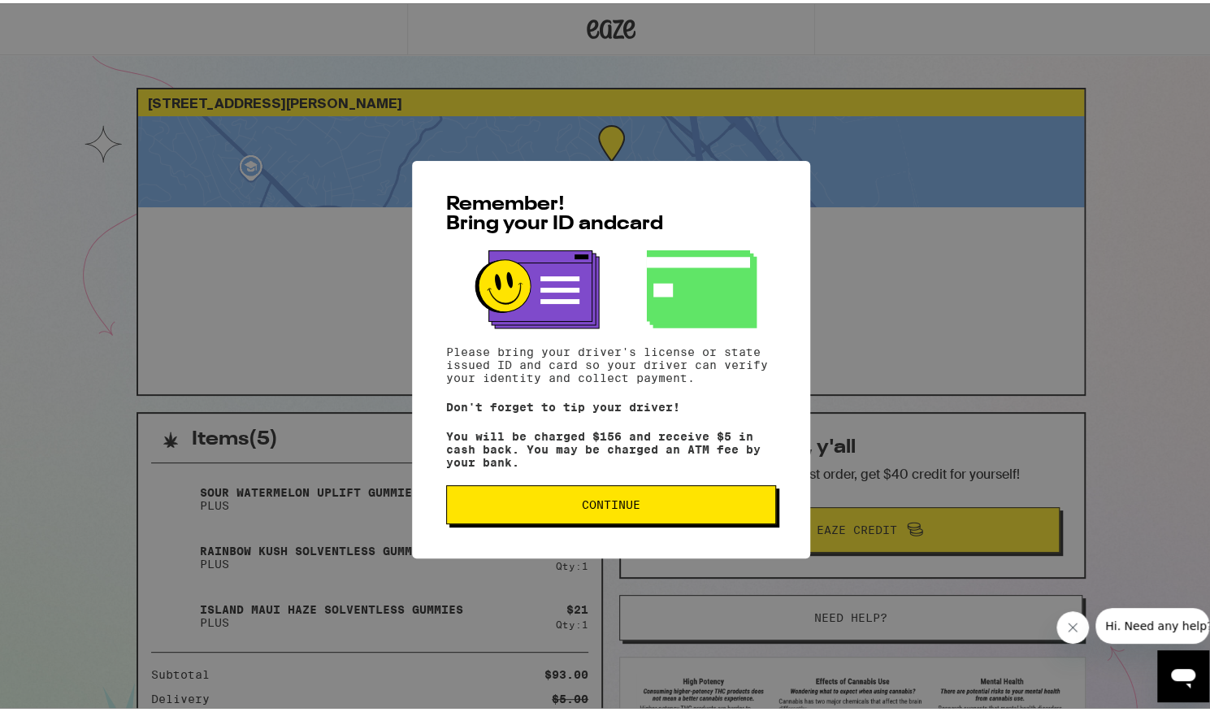
click at [600, 506] on span "Continue" at bounding box center [611, 501] width 59 height 11
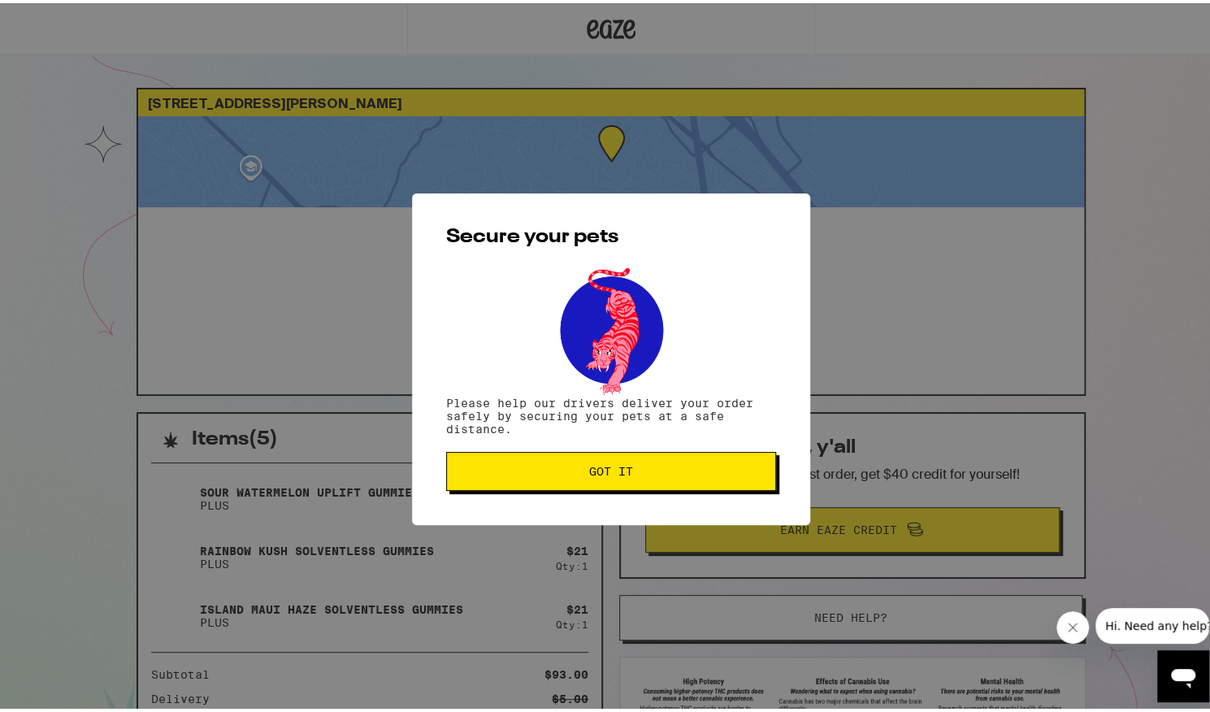
click at [618, 470] on span "Got it" at bounding box center [611, 467] width 44 height 11
